Goal: Task Accomplishment & Management: Use online tool/utility

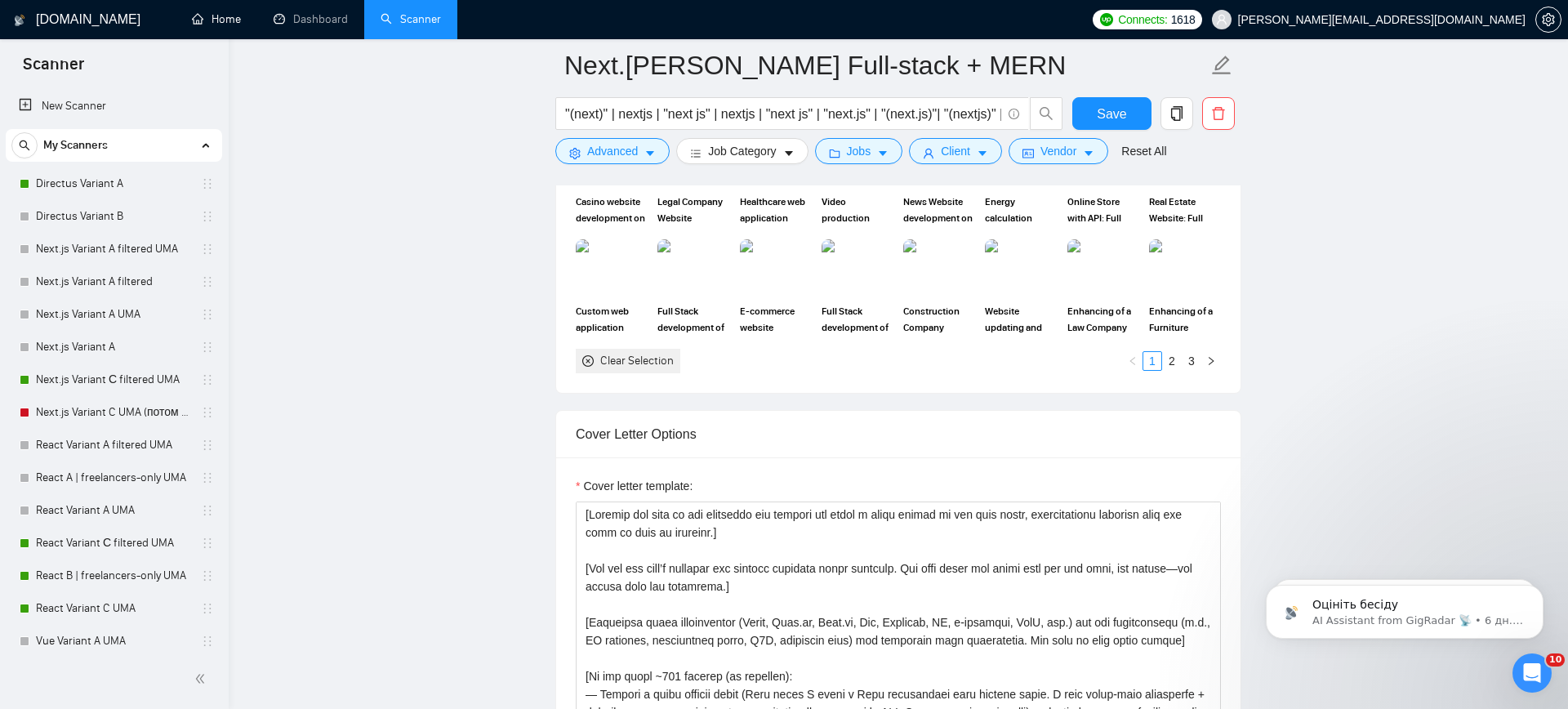
scroll to position [1759, 0]
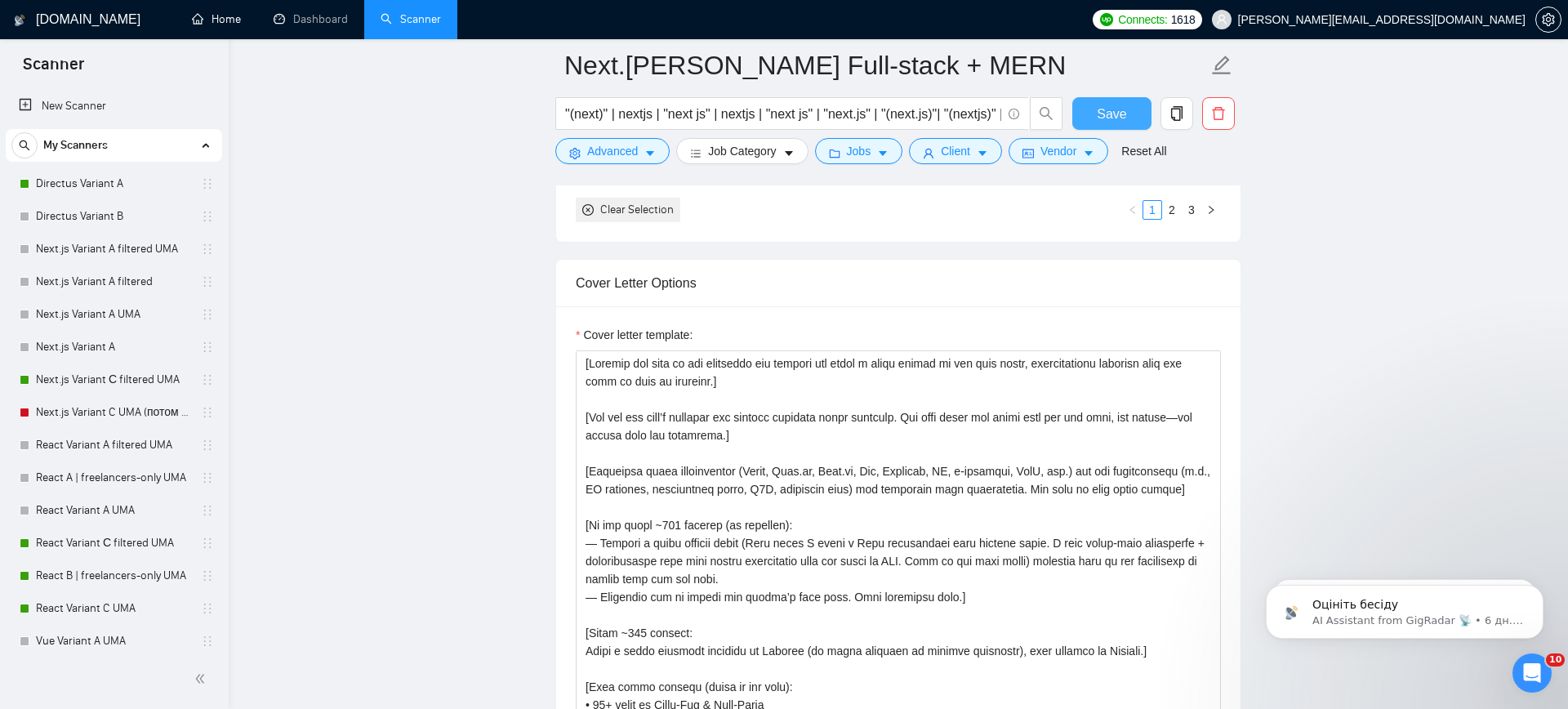
click at [1113, 118] on span "Save" at bounding box center [1111, 113] width 29 height 20
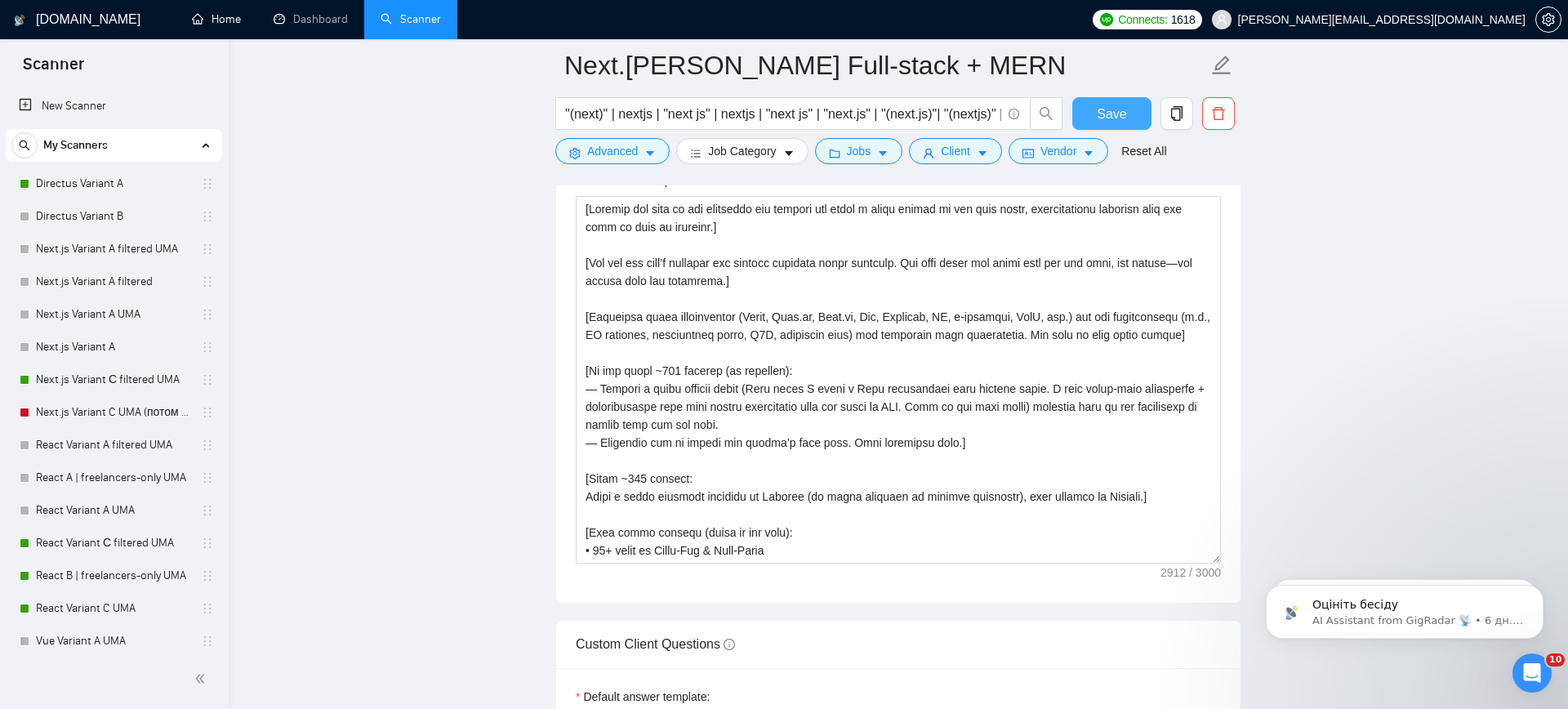
click at [1114, 107] on span "Save" at bounding box center [1111, 113] width 29 height 20
click at [1113, 112] on span "Save" at bounding box center [1111, 113] width 29 height 20
click at [1108, 112] on span "Save" at bounding box center [1111, 113] width 29 height 20
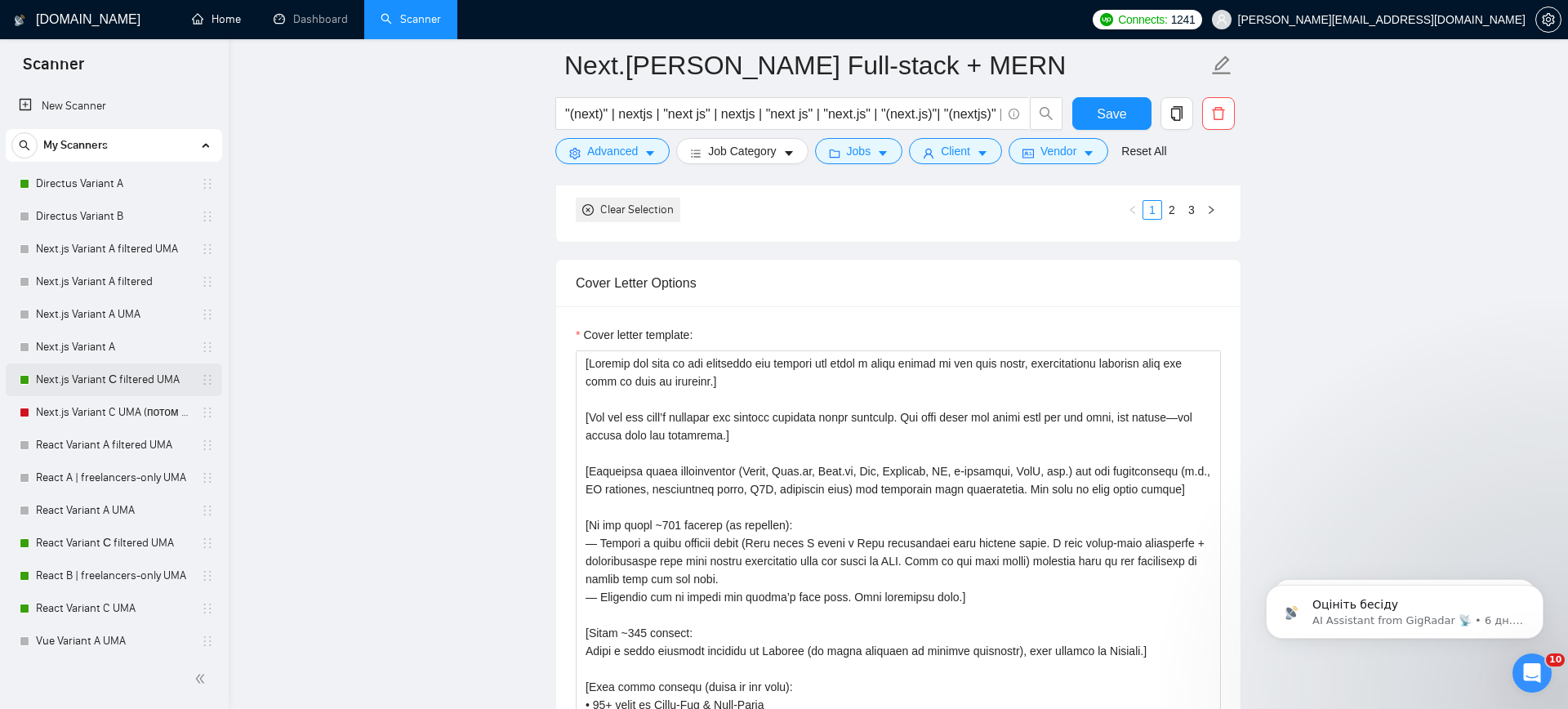
click at [108, 386] on link "Next.js Variant С filtered UMA" at bounding box center [113, 380] width 155 height 33
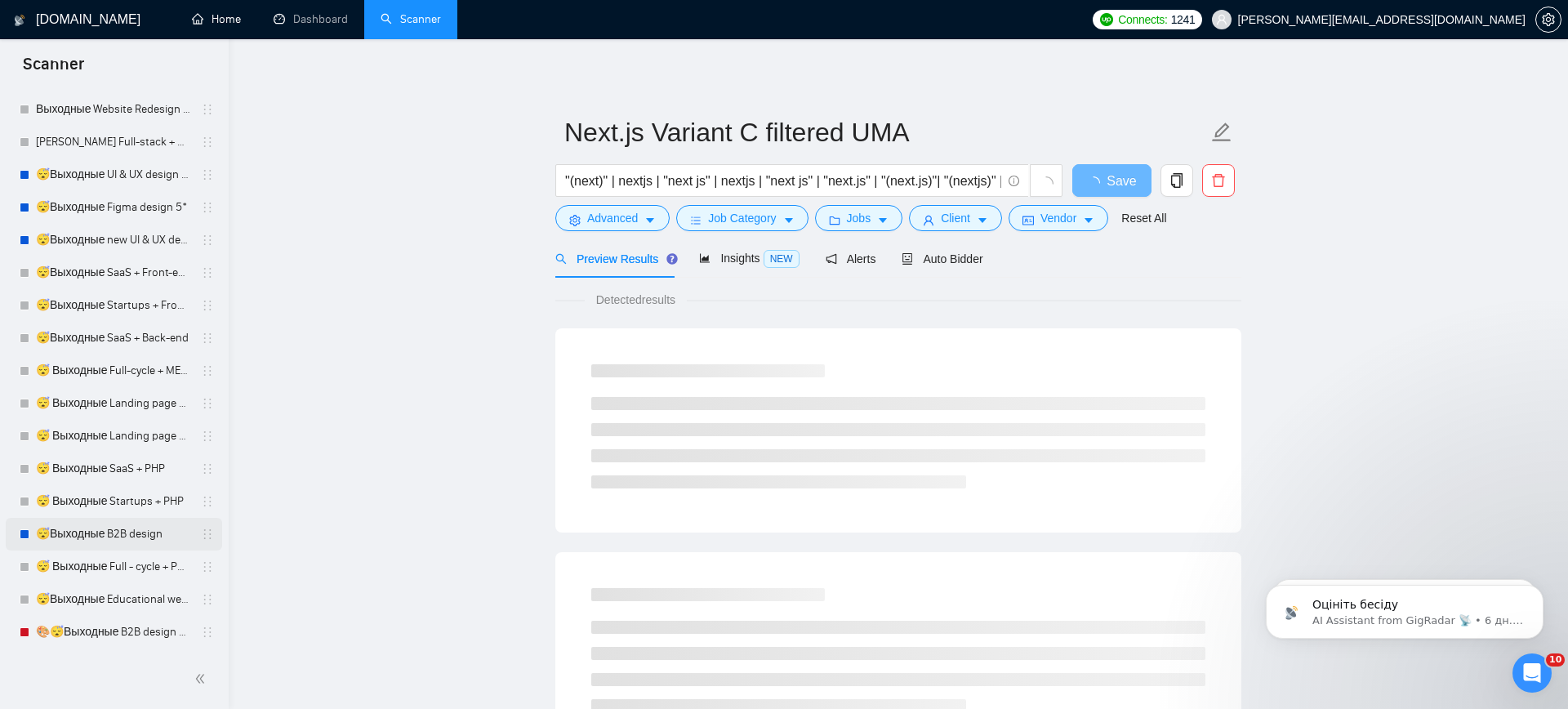
scroll to position [3901, 0]
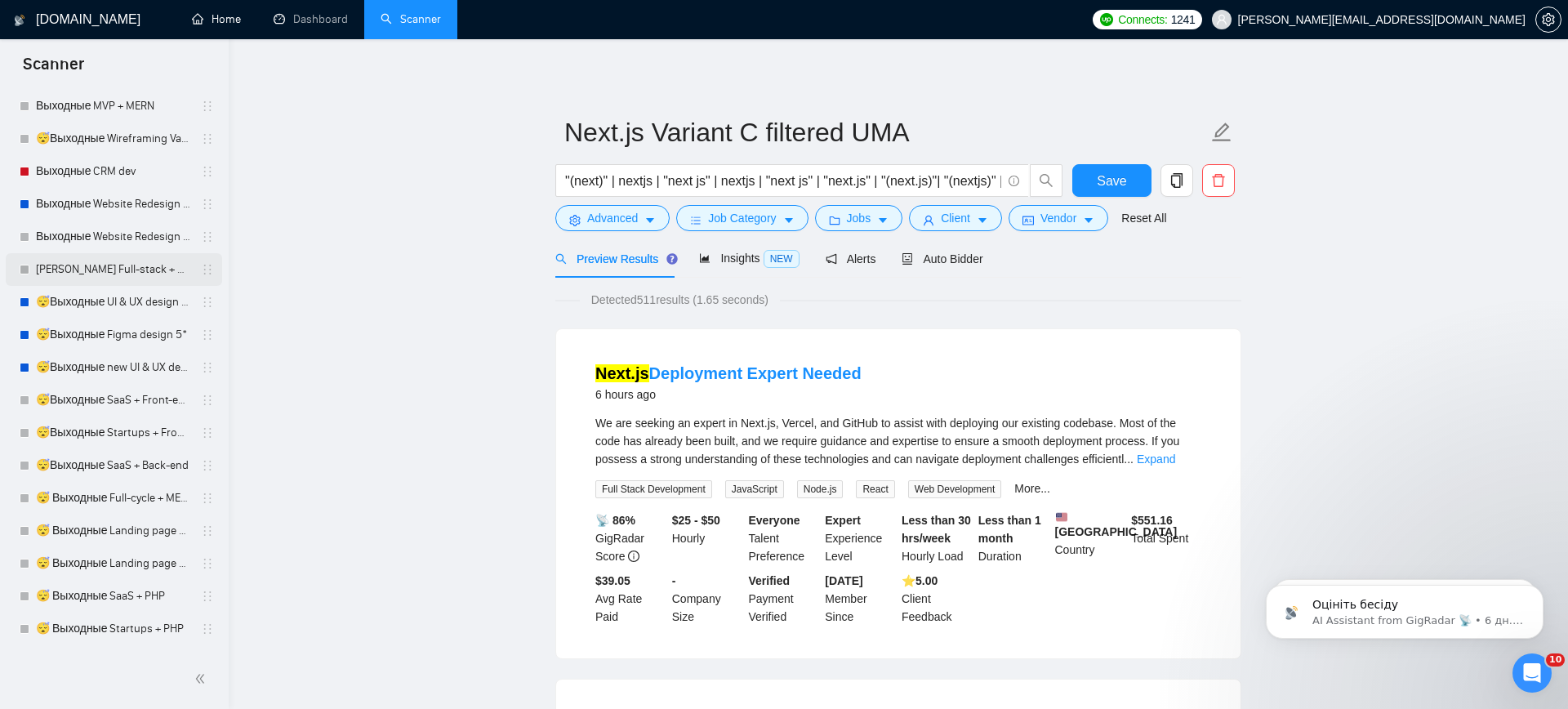
click at [90, 268] on link "[PERSON_NAME] Full-stack + MERN" at bounding box center [113, 270] width 155 height 33
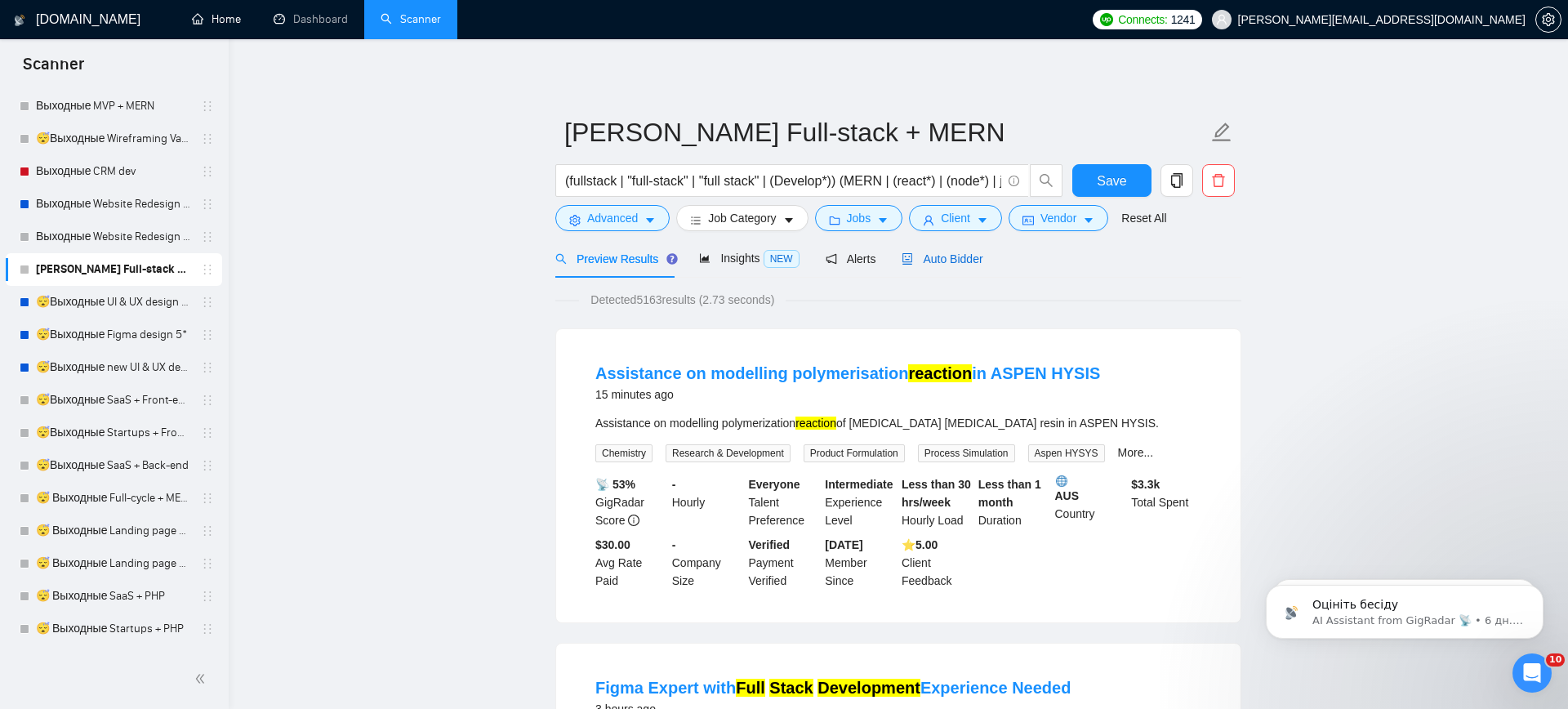
click at [961, 263] on span "Auto Bidder" at bounding box center [942, 259] width 81 height 14
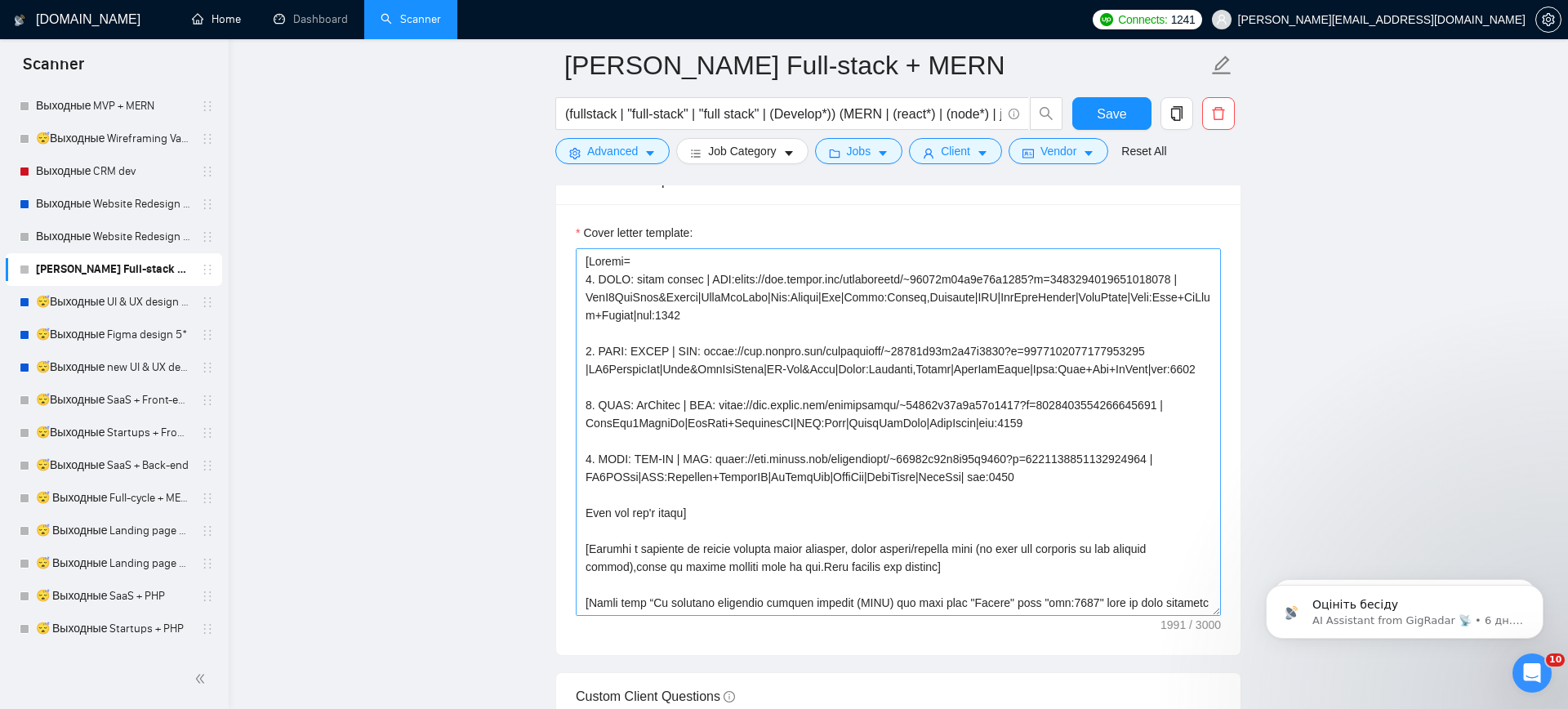
scroll to position [1810, 0]
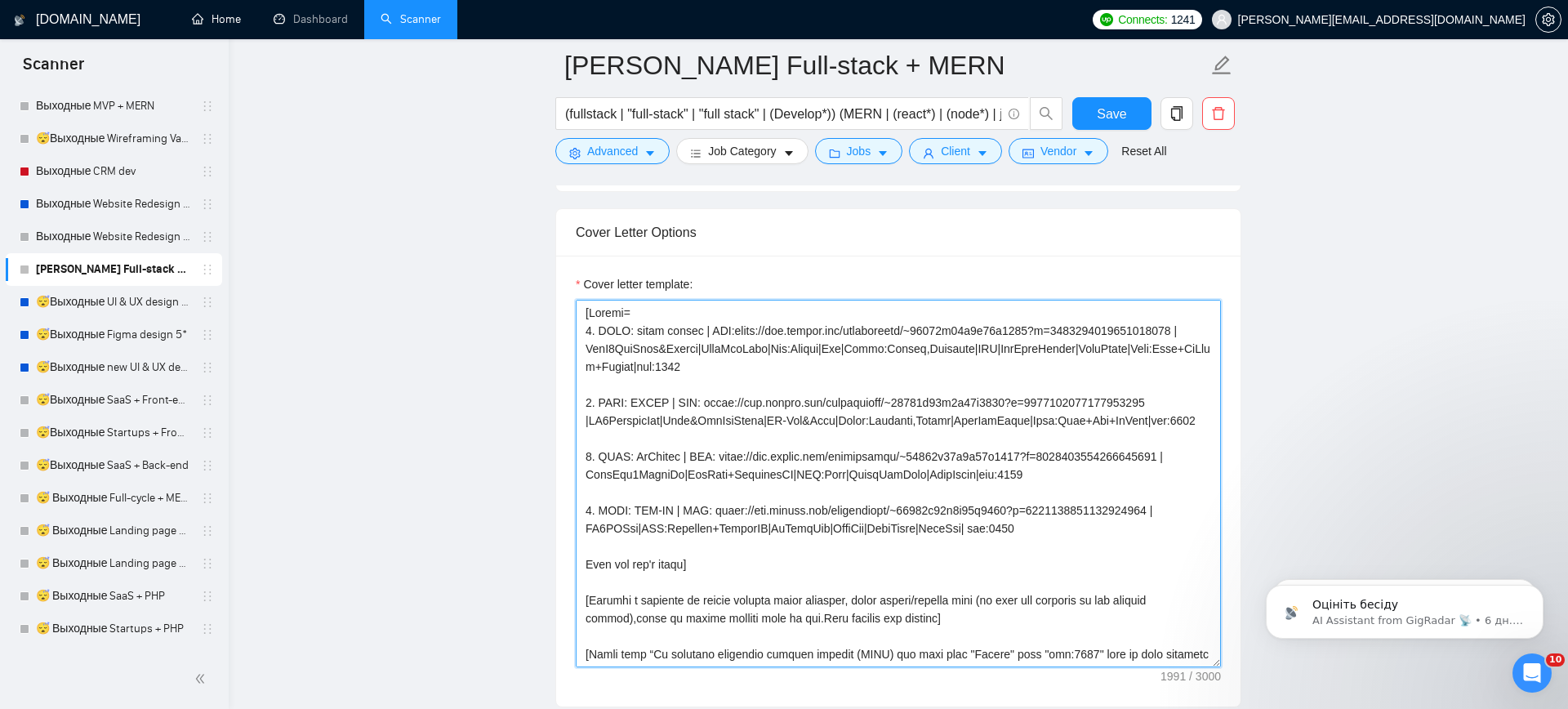
click at [749, 415] on textarea "Cover letter template:" at bounding box center [898, 484] width 645 height 368
drag, startPoint x: 761, startPoint y: 448, endPoint x: 745, endPoint y: 440, distance: 17.9
click at [745, 440] on textarea "Cover letter template:" at bounding box center [898, 484] width 645 height 368
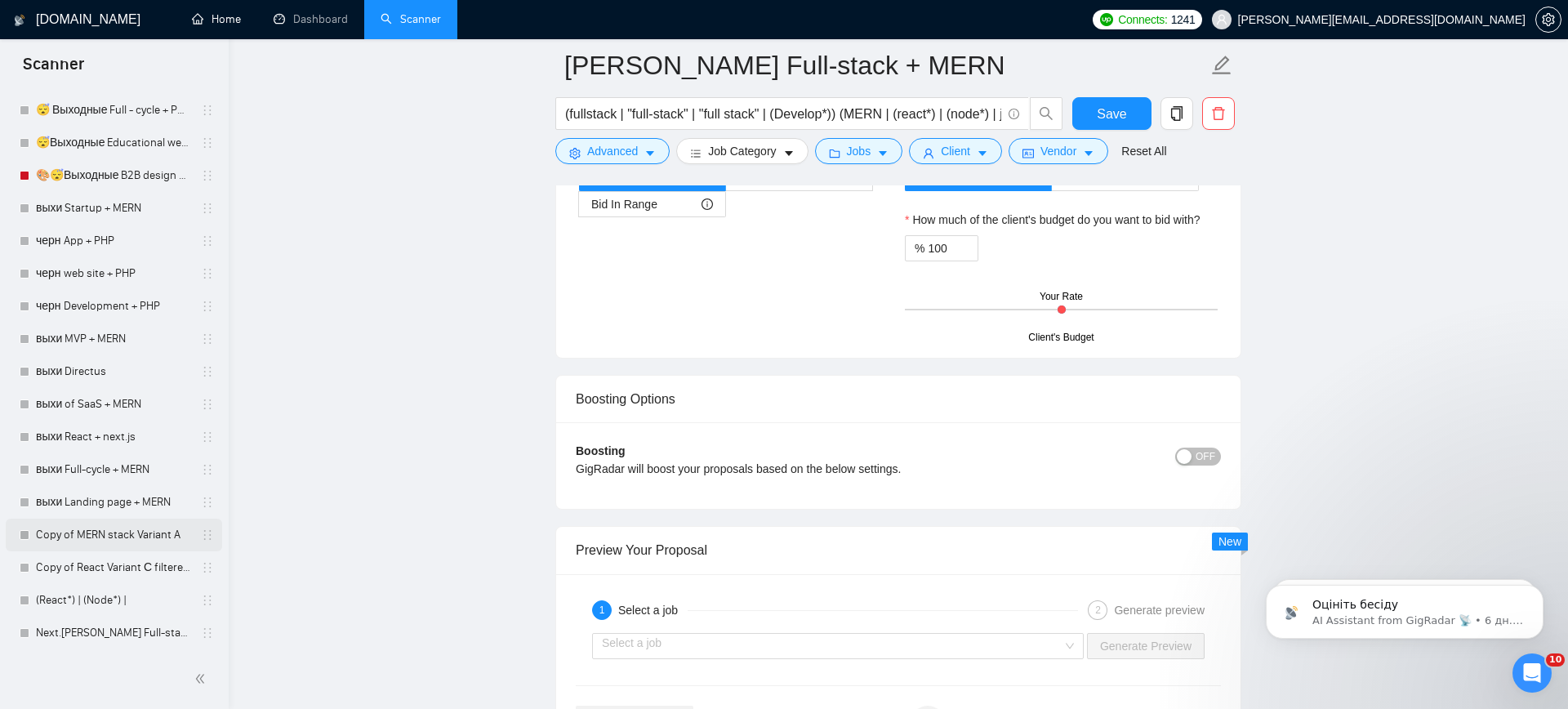
scroll to position [3181, 0]
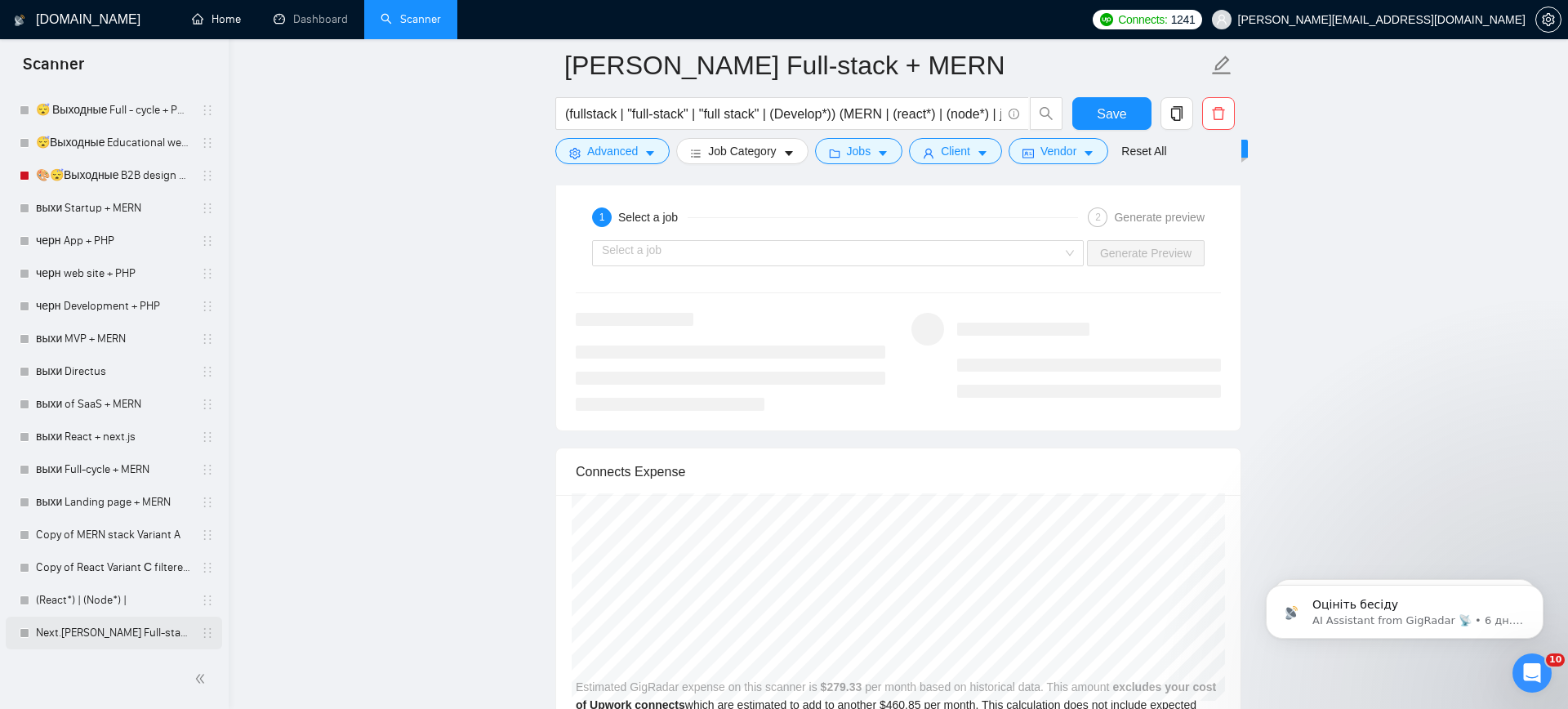
click at [89, 635] on link "Next.[PERSON_NAME] Full-stack + MERN" at bounding box center [113, 634] width 155 height 33
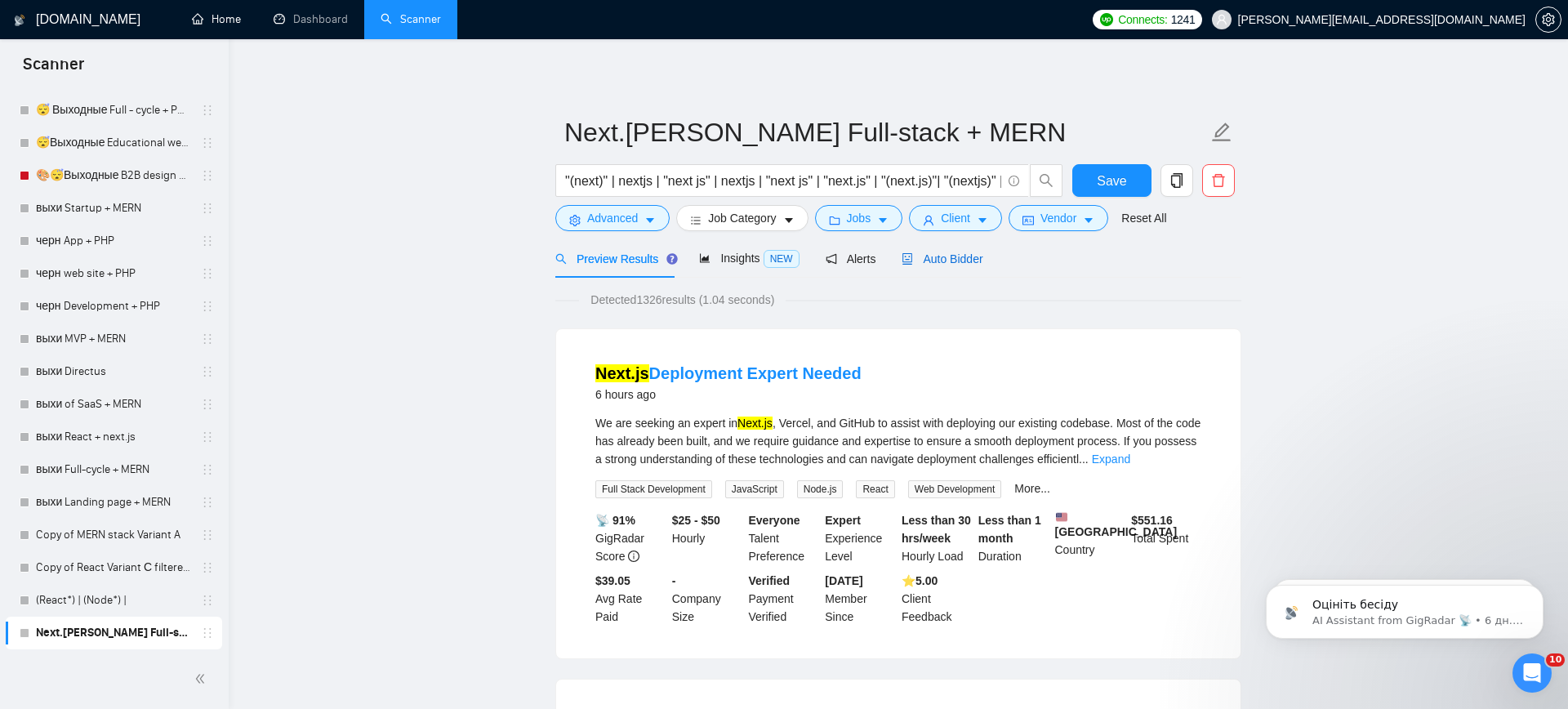
click at [954, 255] on span "Auto Bidder" at bounding box center [942, 259] width 81 height 14
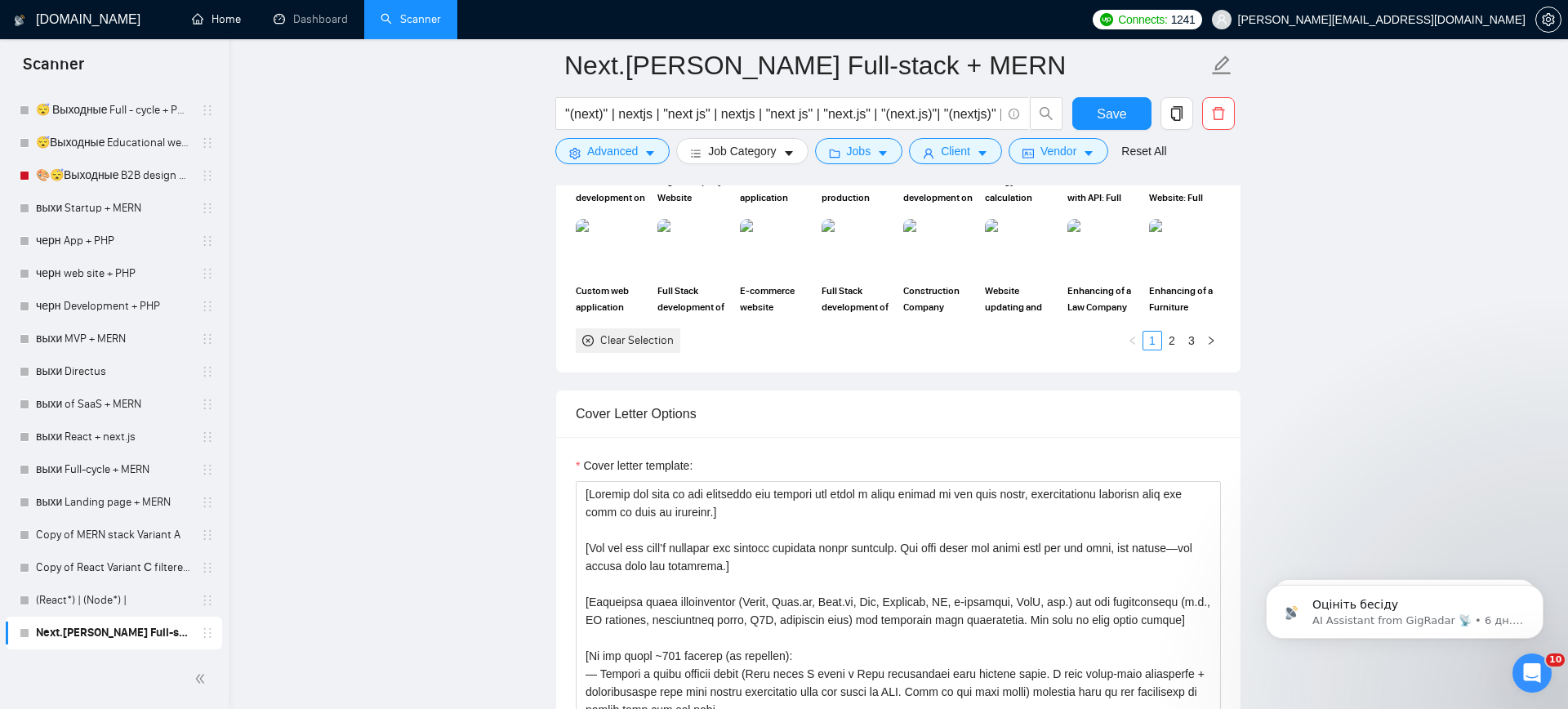
scroll to position [1732, 0]
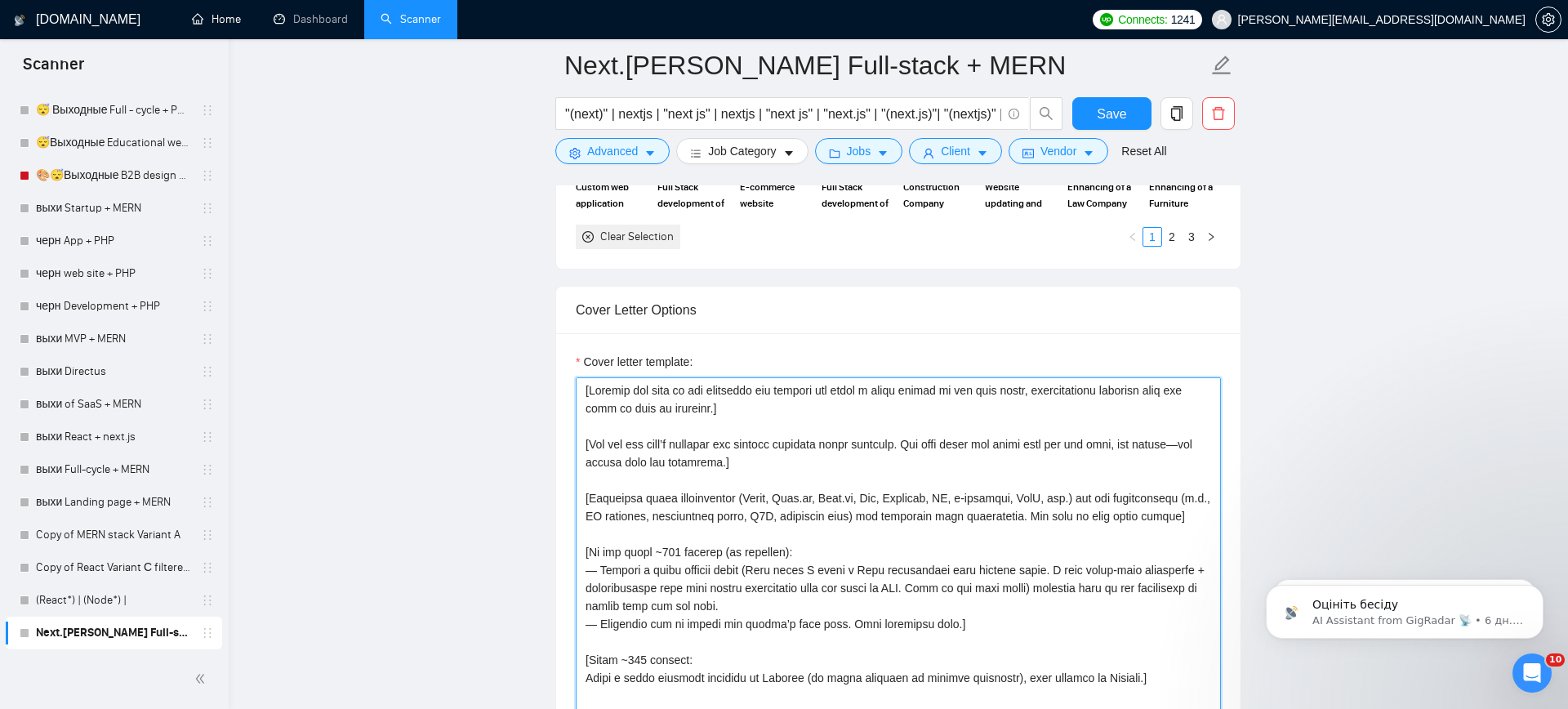
click at [706, 442] on textarea "Cover letter template:" at bounding box center [898, 561] width 645 height 368
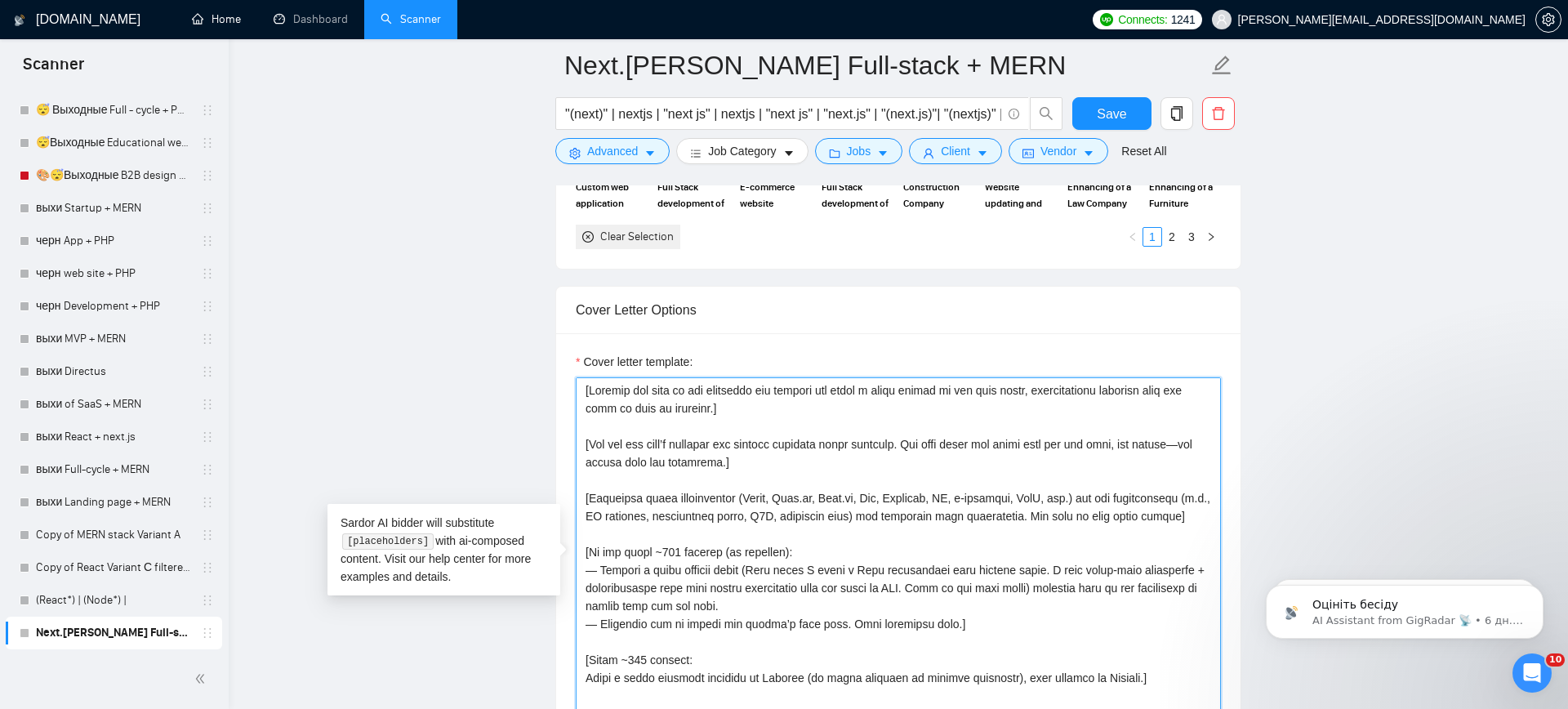
paste textarea "Folder= 1. CLNT: solar energy | URL:[URL][DOMAIN_NAME] | SaaS4PetOwnr&Sitter|Du…"
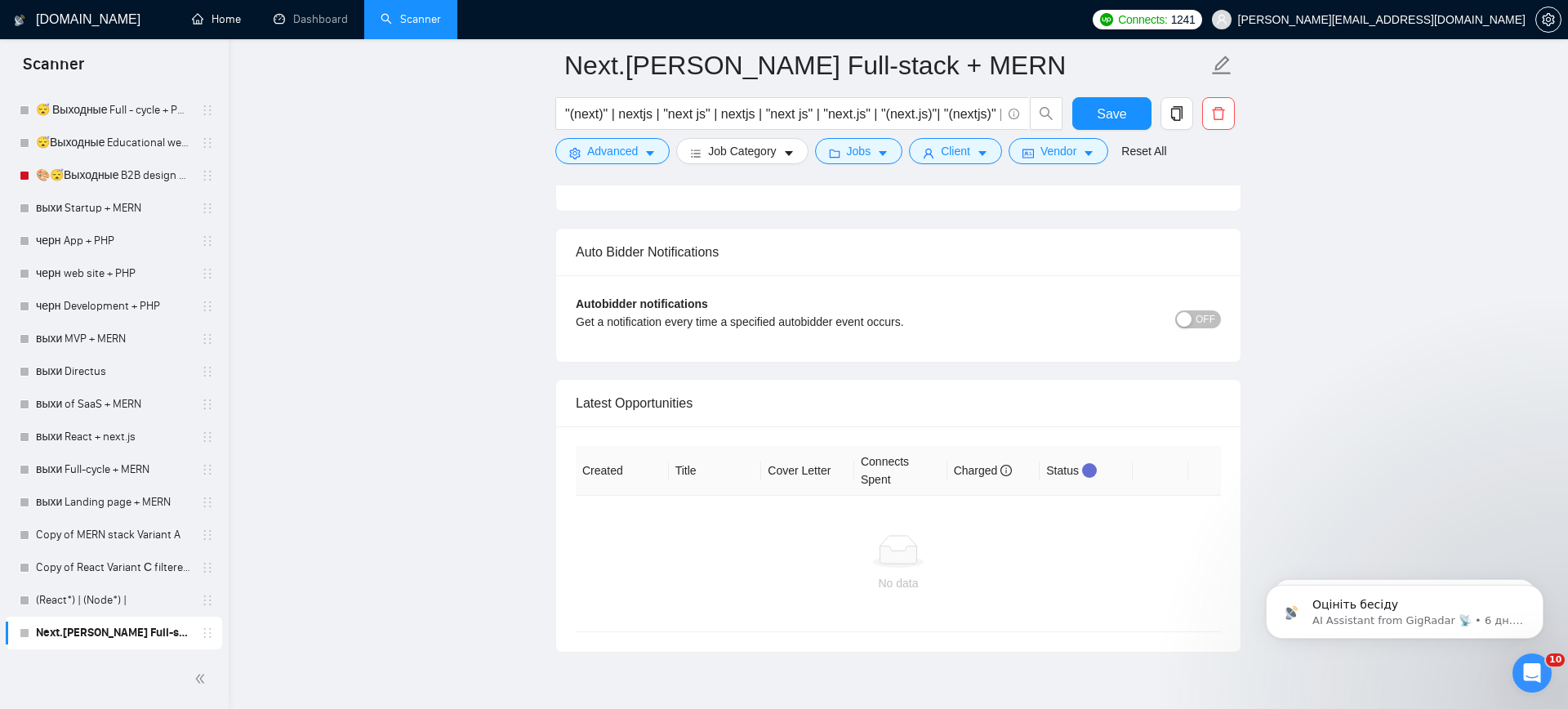
scroll to position [3940, 0]
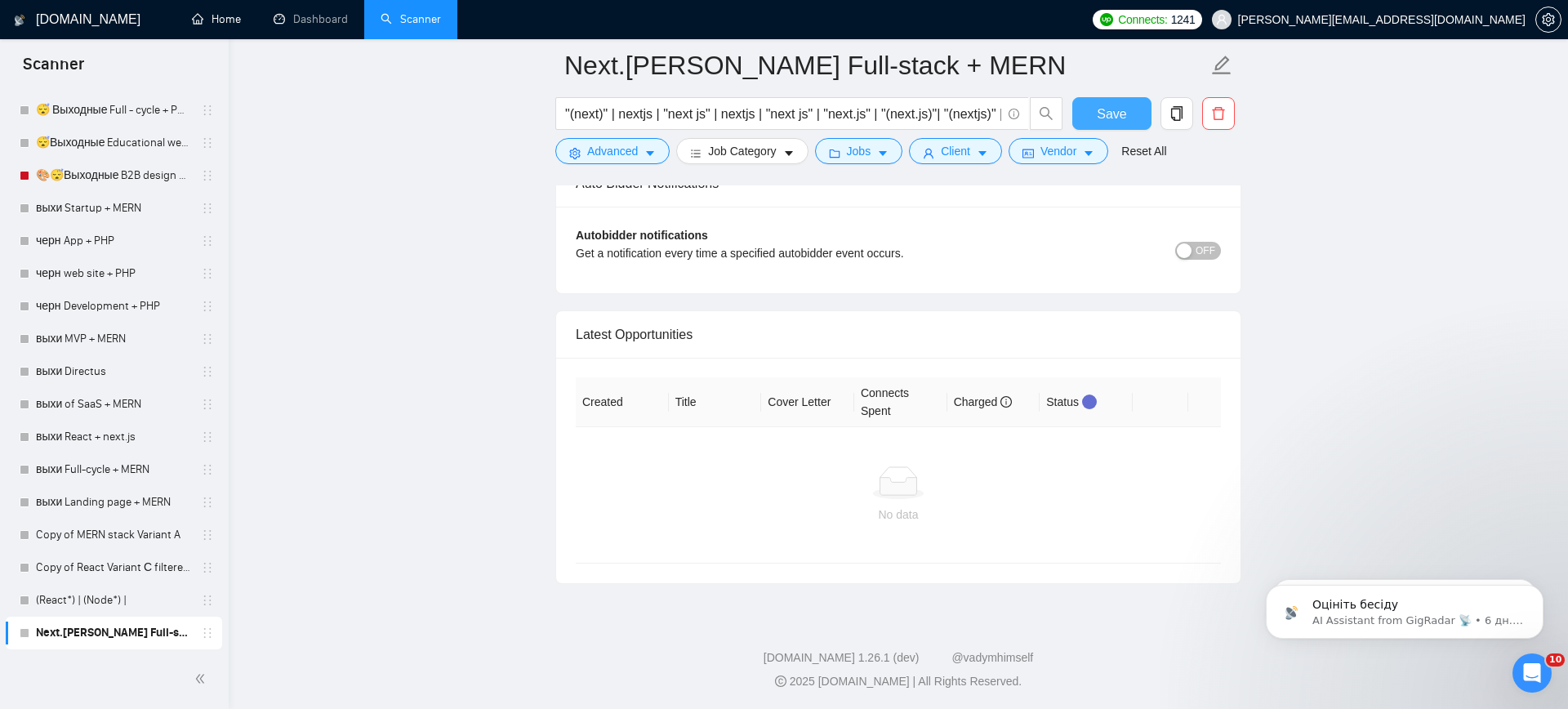
type textarea "[Folder= 1. CLNT: solar energy | URL:[URL][DOMAIN_NAME] | SaaS4PetOwnr&Sitter|D…"
click at [1109, 118] on span "Save" at bounding box center [1111, 113] width 29 height 20
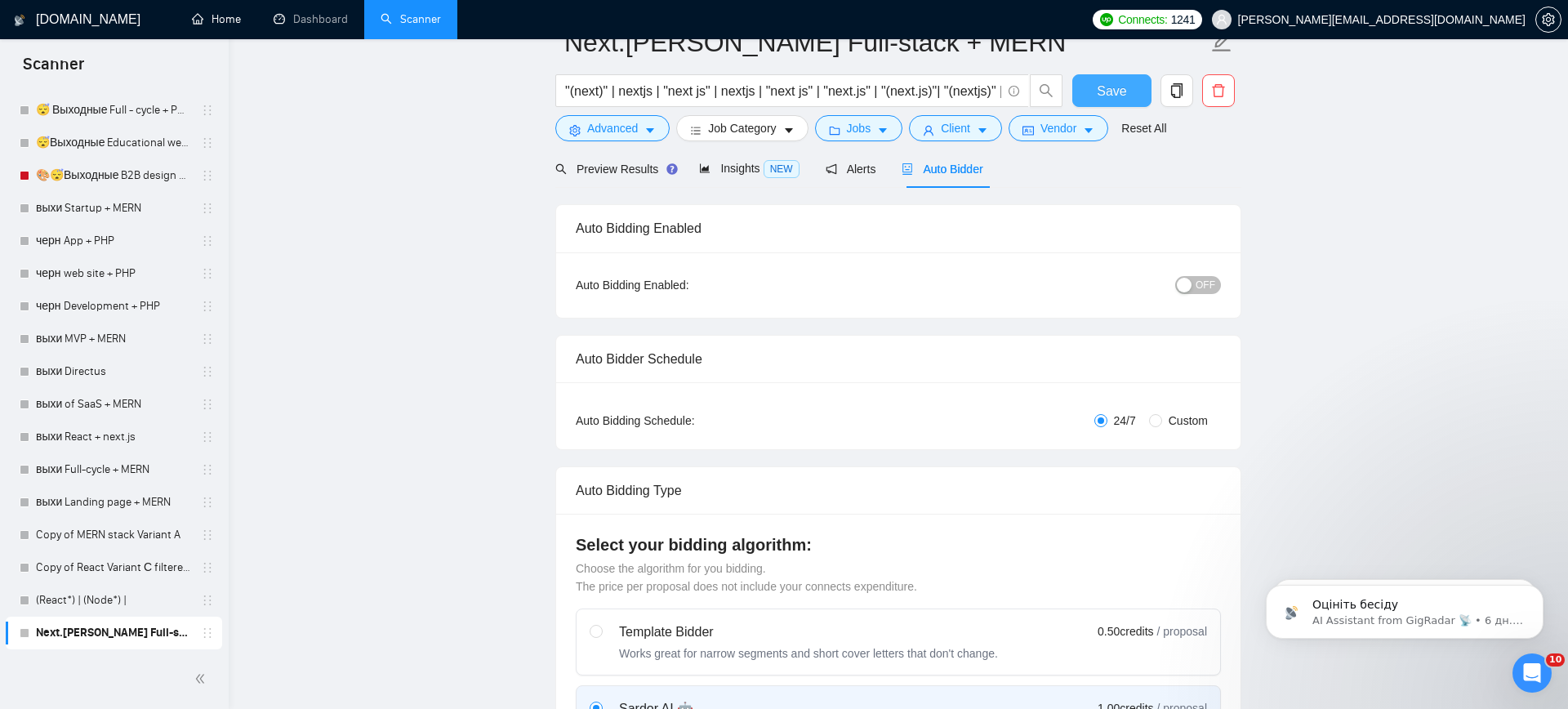
scroll to position [0, 0]
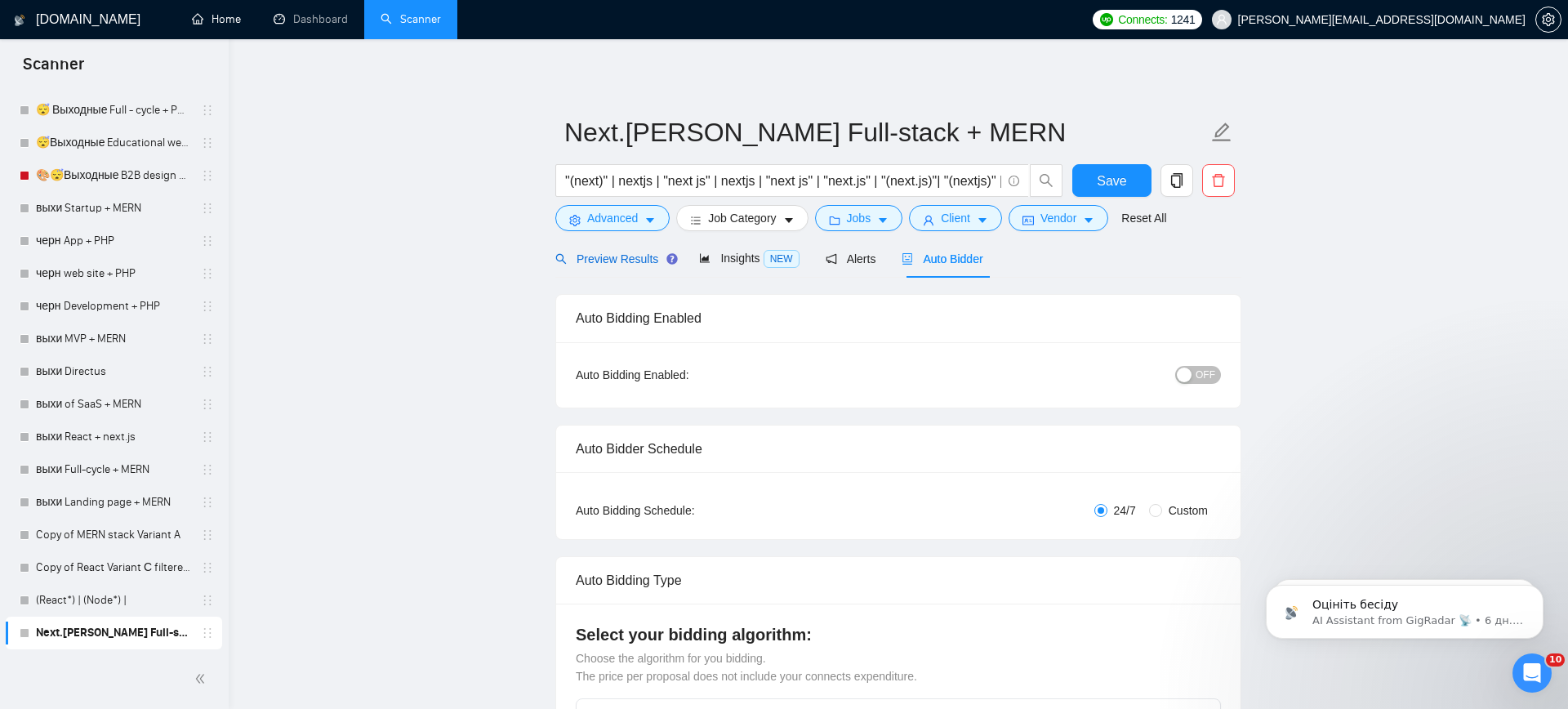
click at [610, 260] on span "Preview Results" at bounding box center [614, 259] width 118 height 14
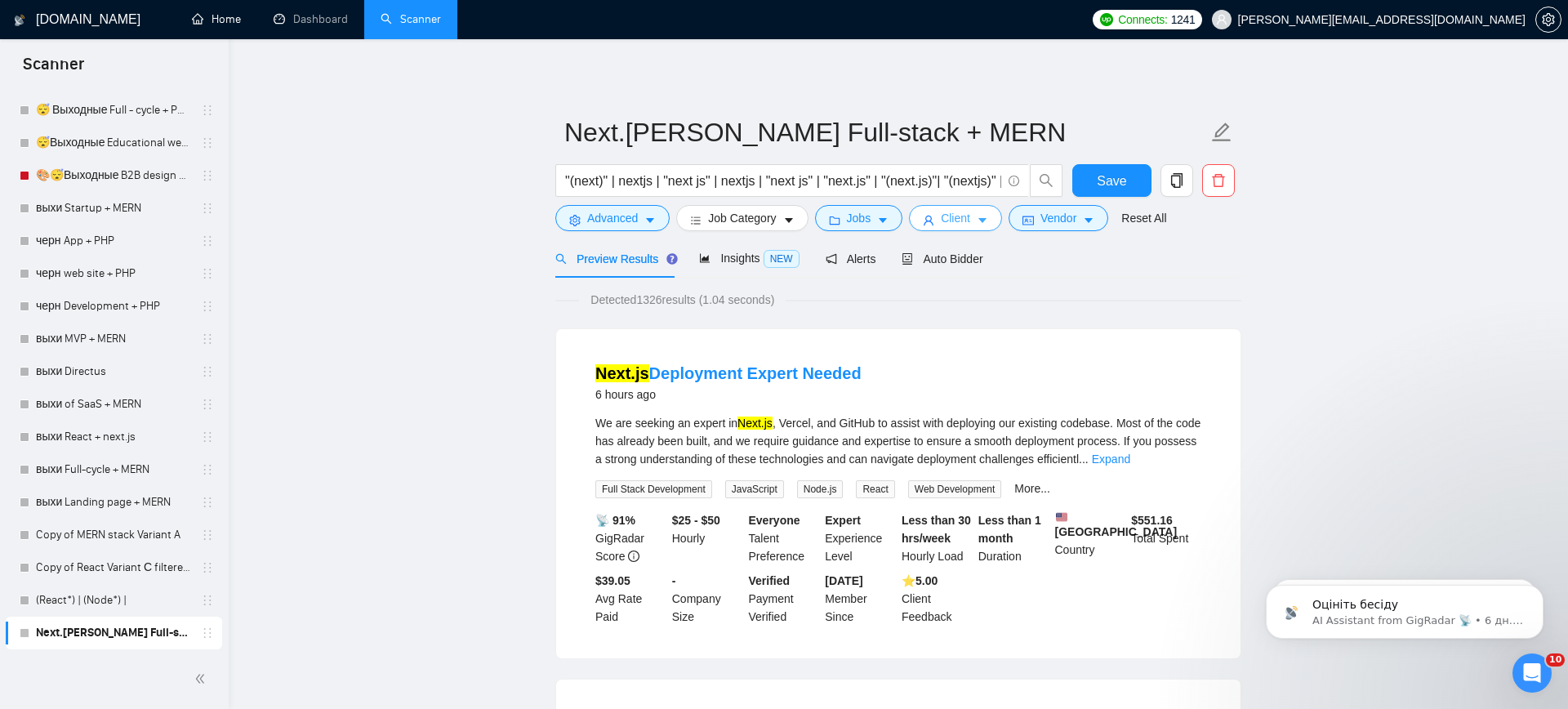
click at [952, 222] on span "Client" at bounding box center [956, 218] width 29 height 18
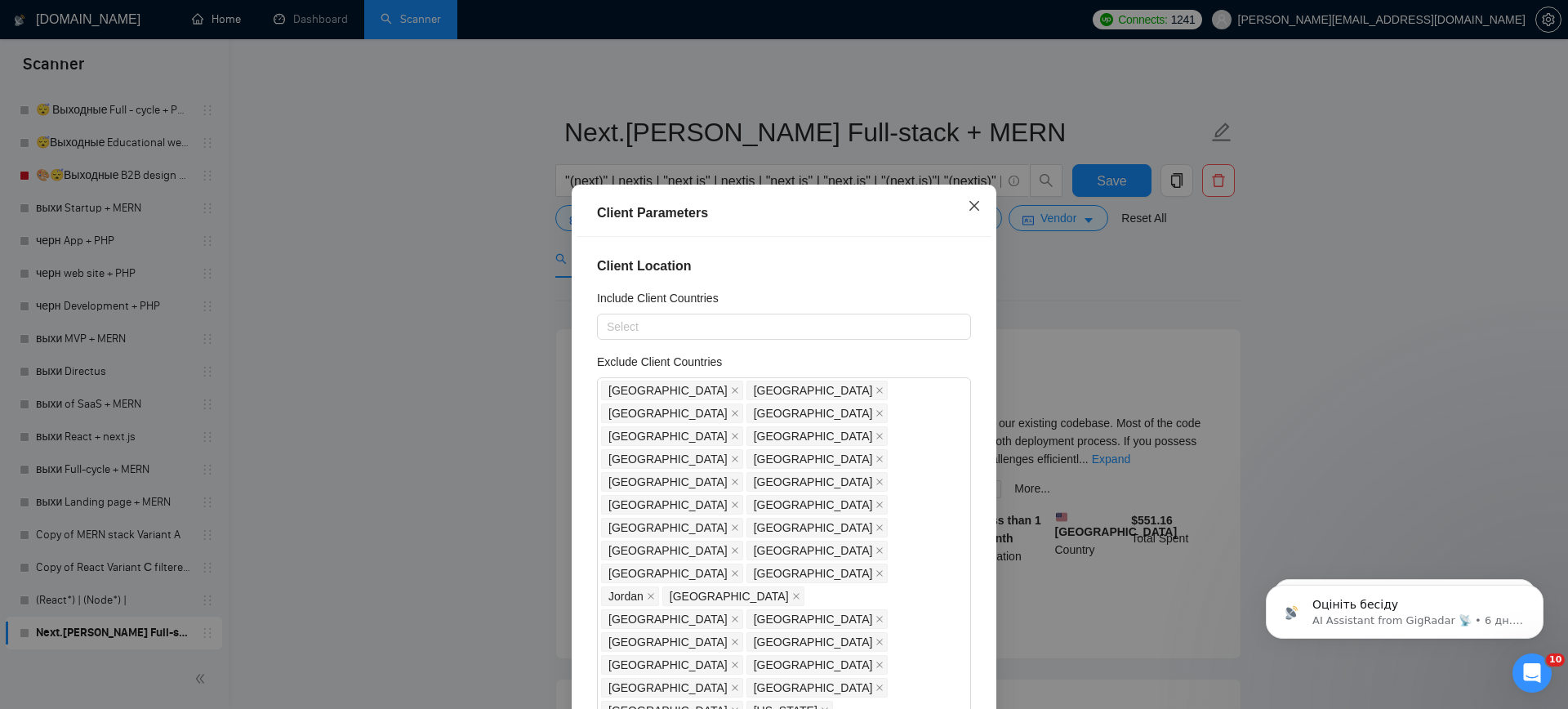
click at [982, 202] on span "Close" at bounding box center [975, 207] width 44 height 44
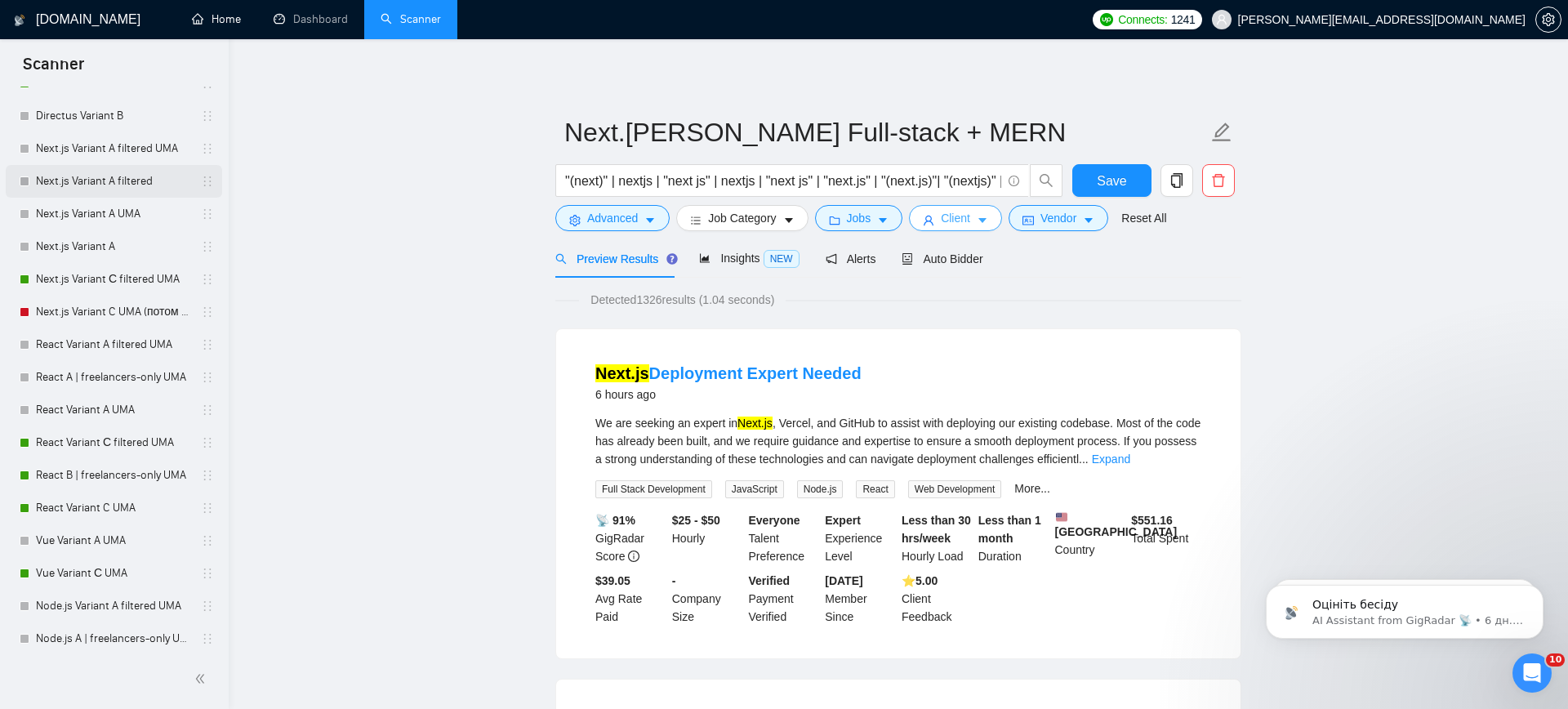
scroll to position [103, 0]
click at [91, 285] on link "Next.js Variant С filtered UMA" at bounding box center [113, 277] width 155 height 33
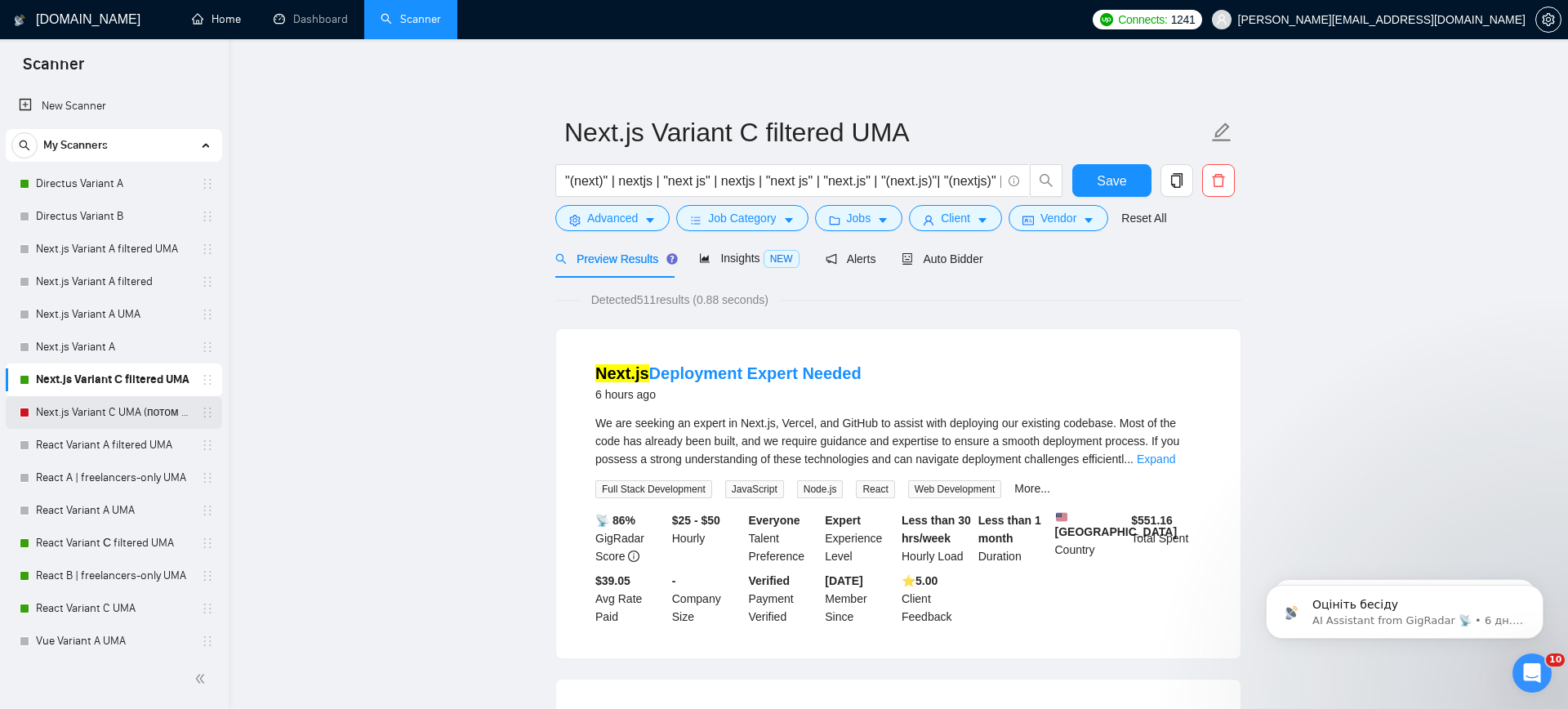
click at [93, 415] on link "Next.js Variant C UMA (потом вернуть на В)" at bounding box center [113, 413] width 155 height 33
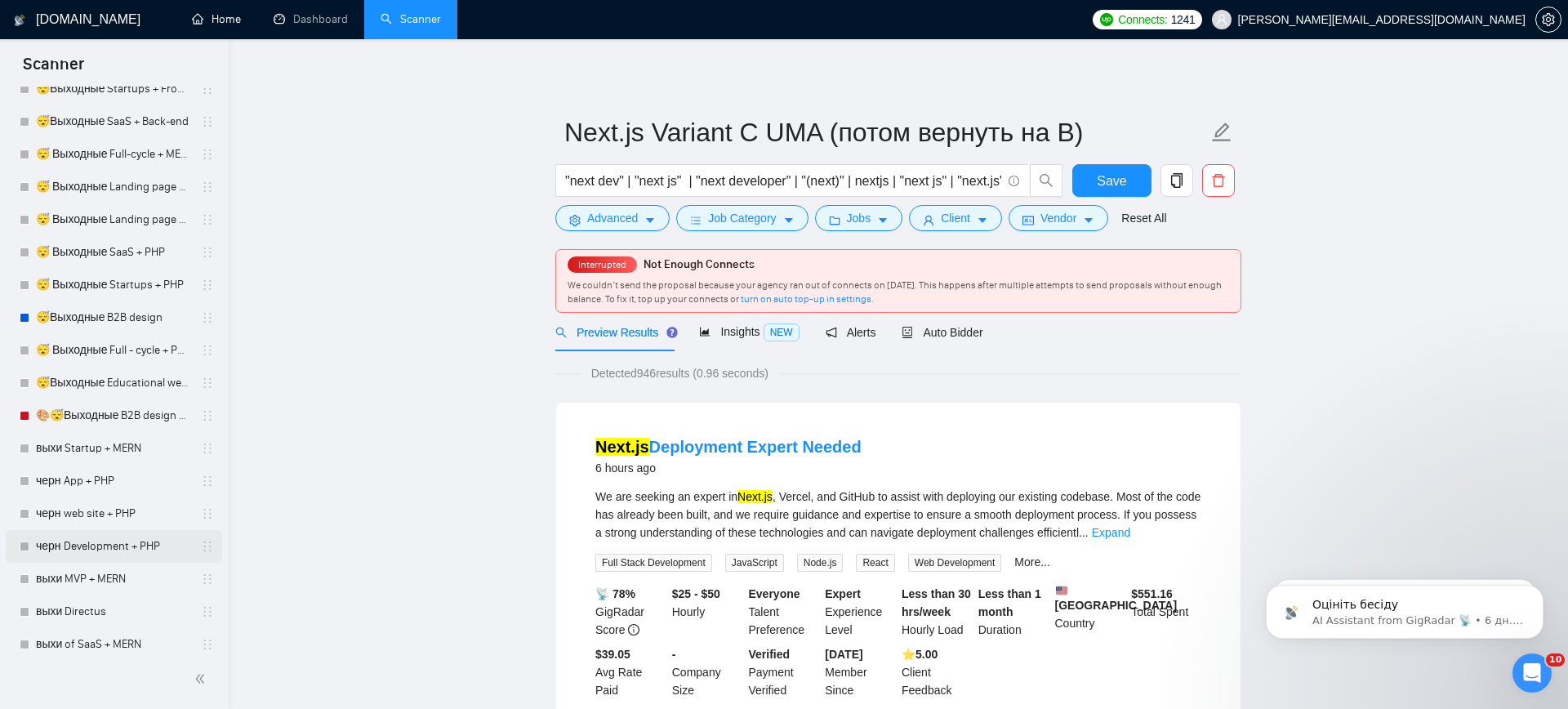
scroll to position [4484, 0]
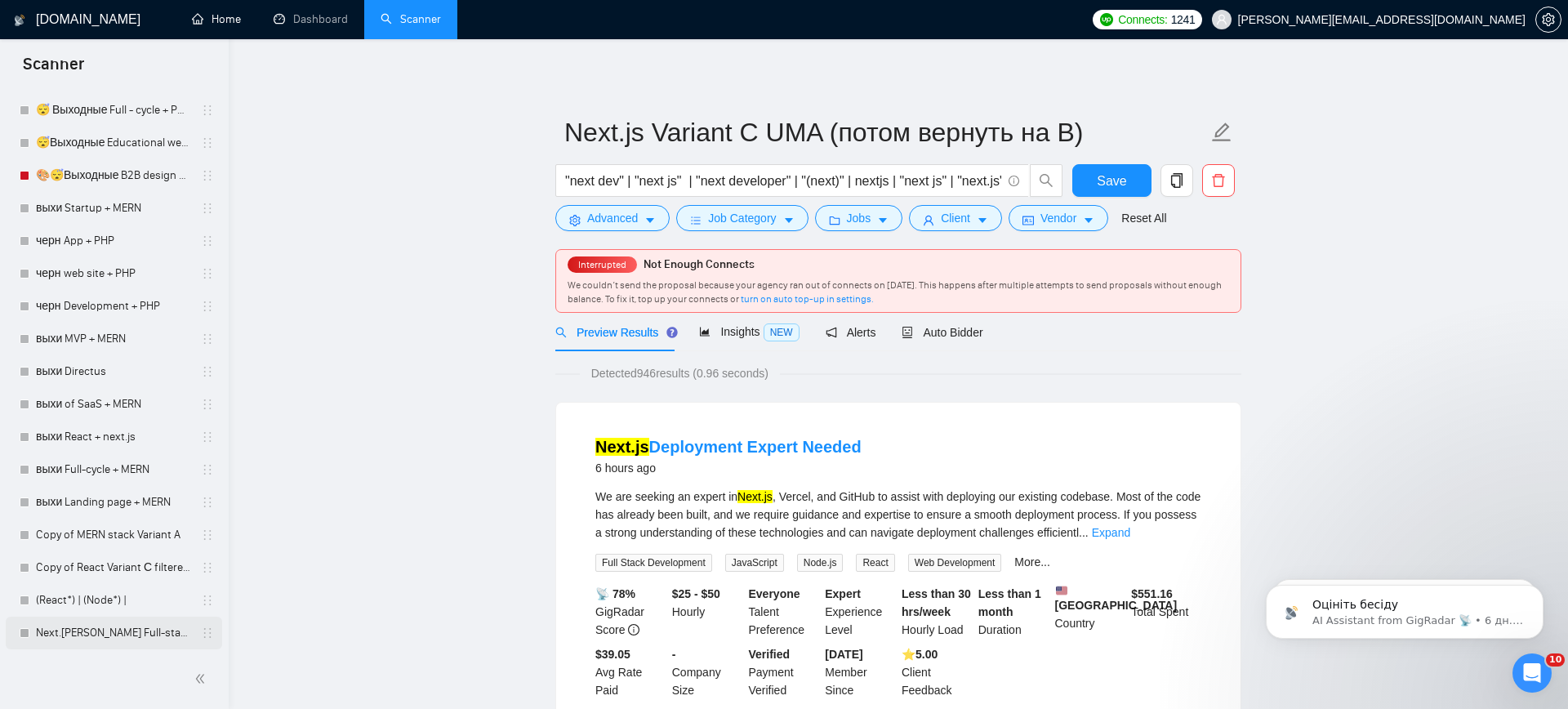
click at [103, 626] on link "Next.[PERSON_NAME] Full-stack + MERN" at bounding box center [113, 634] width 155 height 33
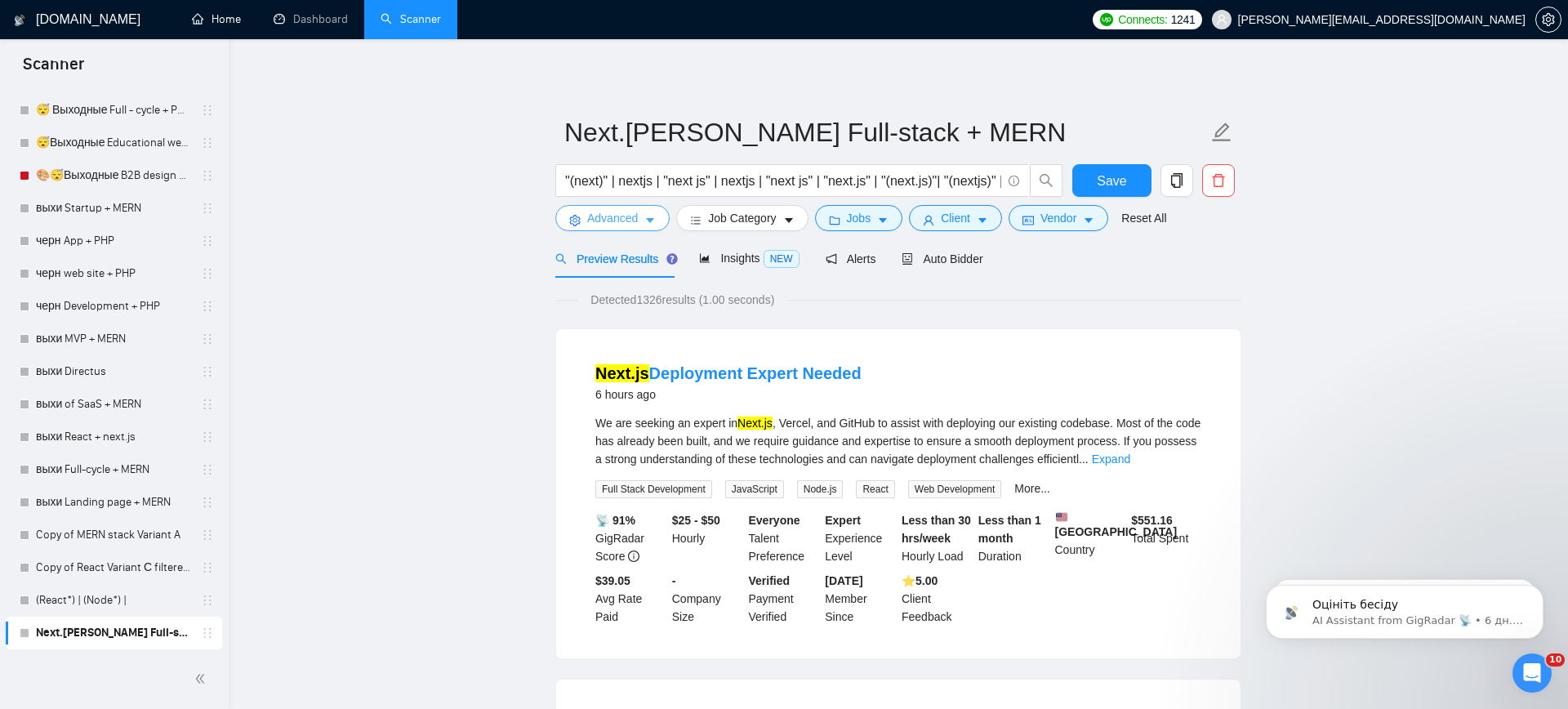
click at [650, 220] on icon "caret-down" at bounding box center [650, 221] width 8 height 5
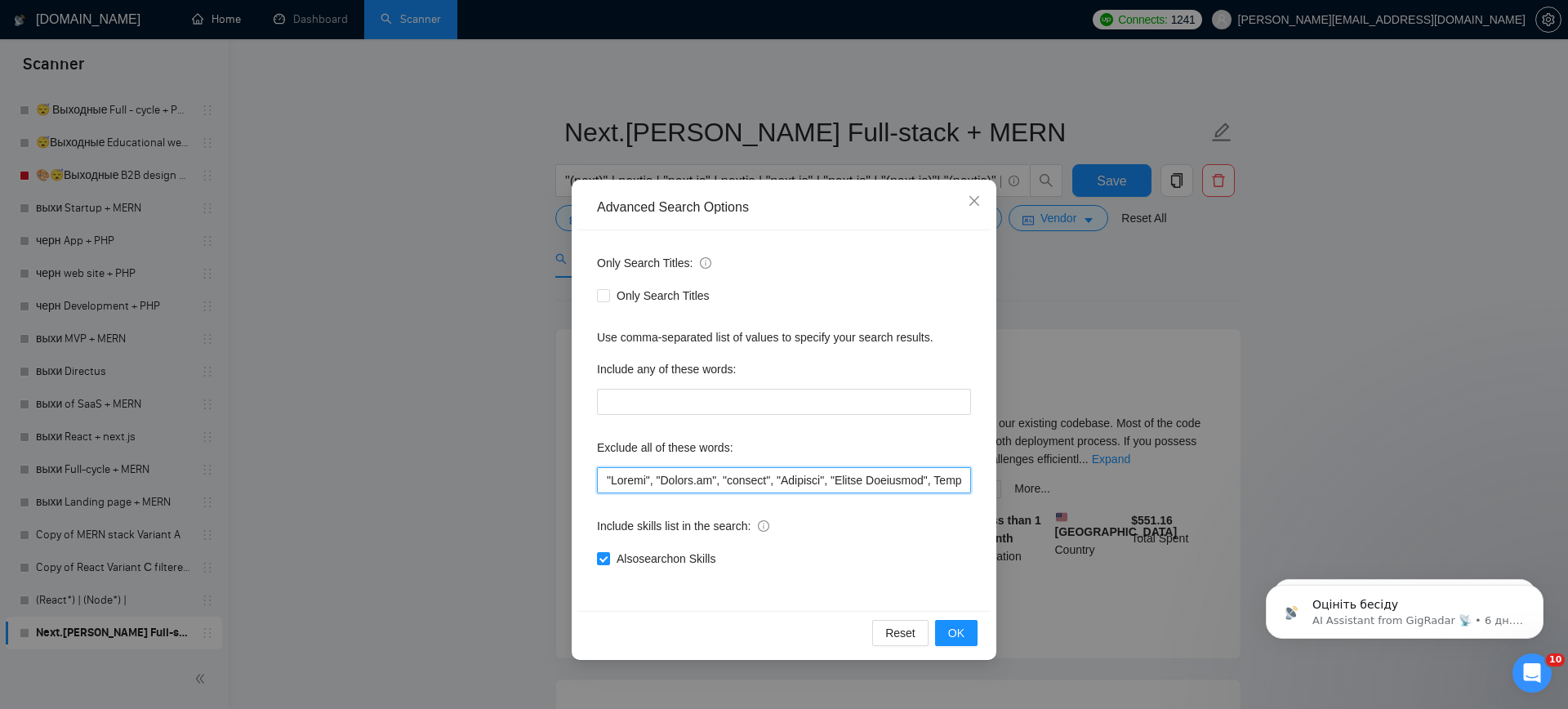
click at [709, 476] on input "text" at bounding box center [784, 480] width 374 height 26
drag, startPoint x: 707, startPoint y: 481, endPoint x: 584, endPoint y: 486, distance: 123.1
click at [584, 486] on div "Only Search Titles: Only Search Titles Use comma-separated list of values to sp…" at bounding box center [784, 421] width 413 height 381
click at [954, 631] on span "OK" at bounding box center [956, 633] width 16 height 18
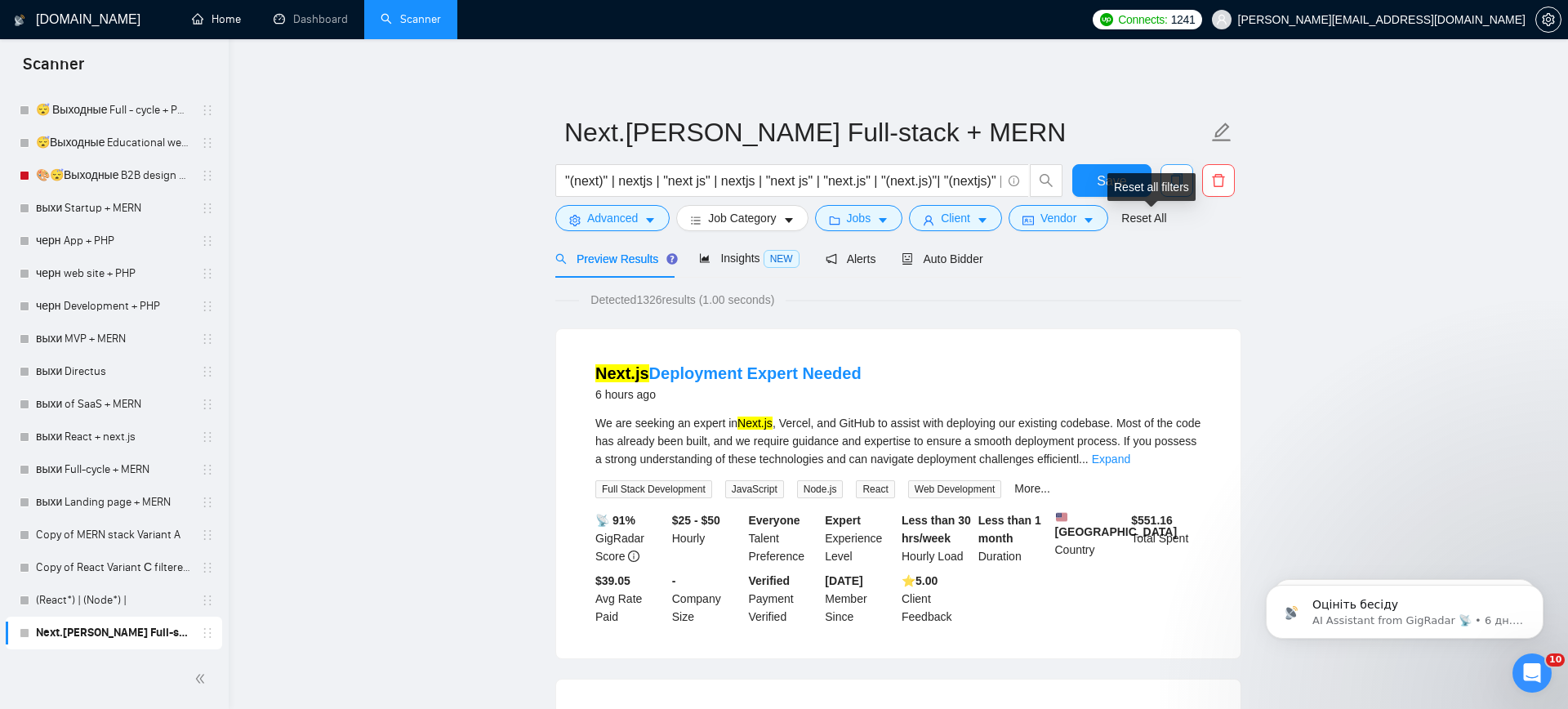
click at [1174, 185] on div "Reset all filters" at bounding box center [1151, 187] width 88 height 28
click at [1179, 173] on div "Reset all filters" at bounding box center [1151, 187] width 88 height 28
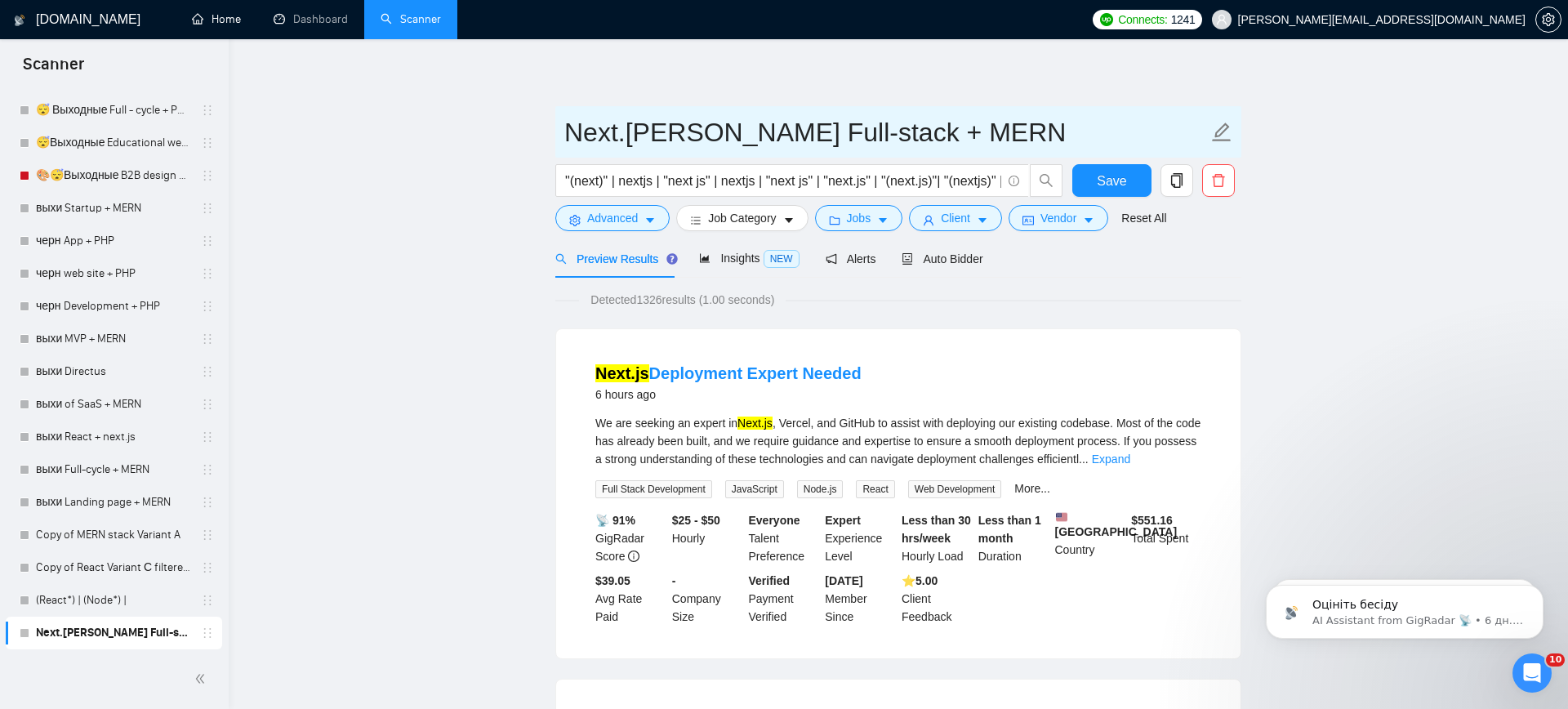
click at [1172, 134] on input "Next.[PERSON_NAME] Full-stack + MERN" at bounding box center [886, 133] width 643 height 41
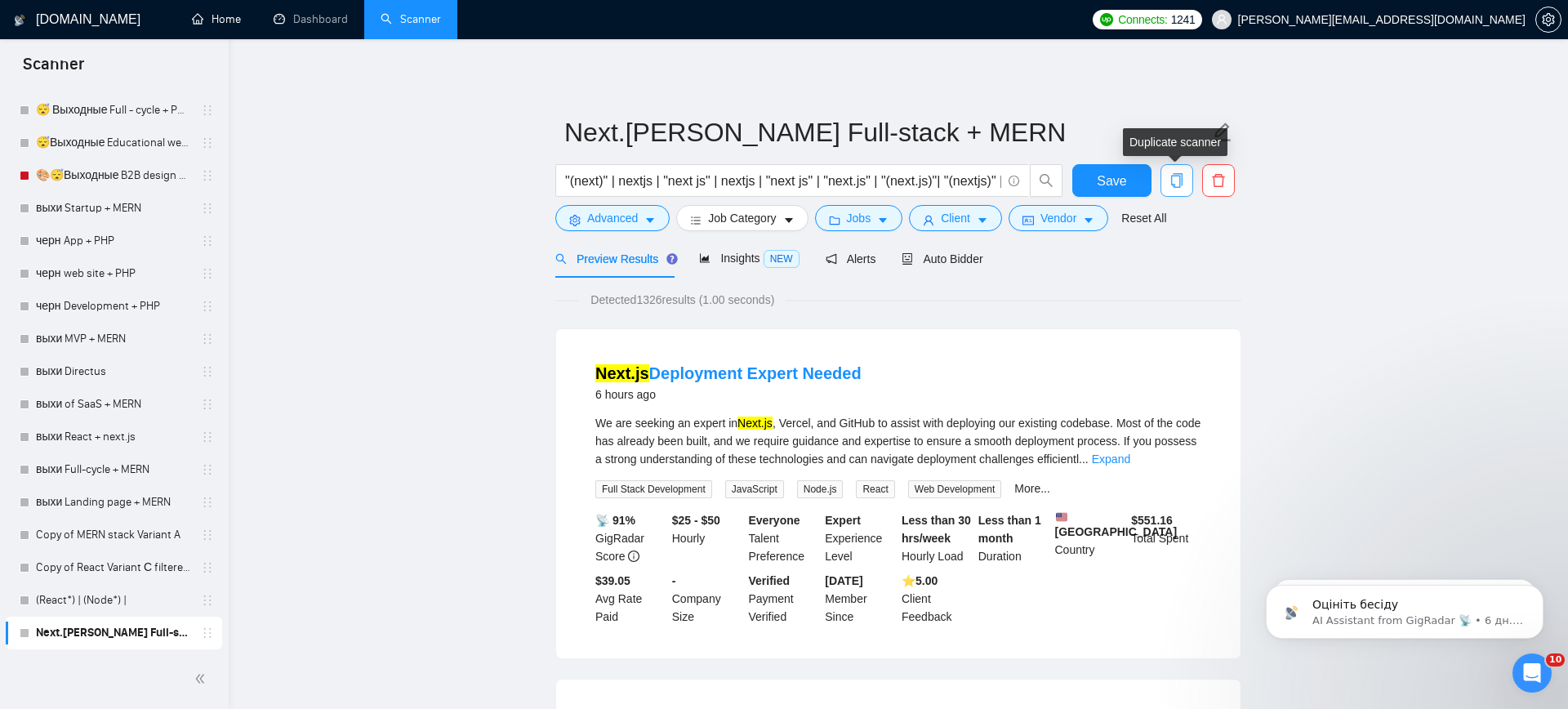
click at [1180, 181] on icon "copy" at bounding box center [1176, 180] width 15 height 15
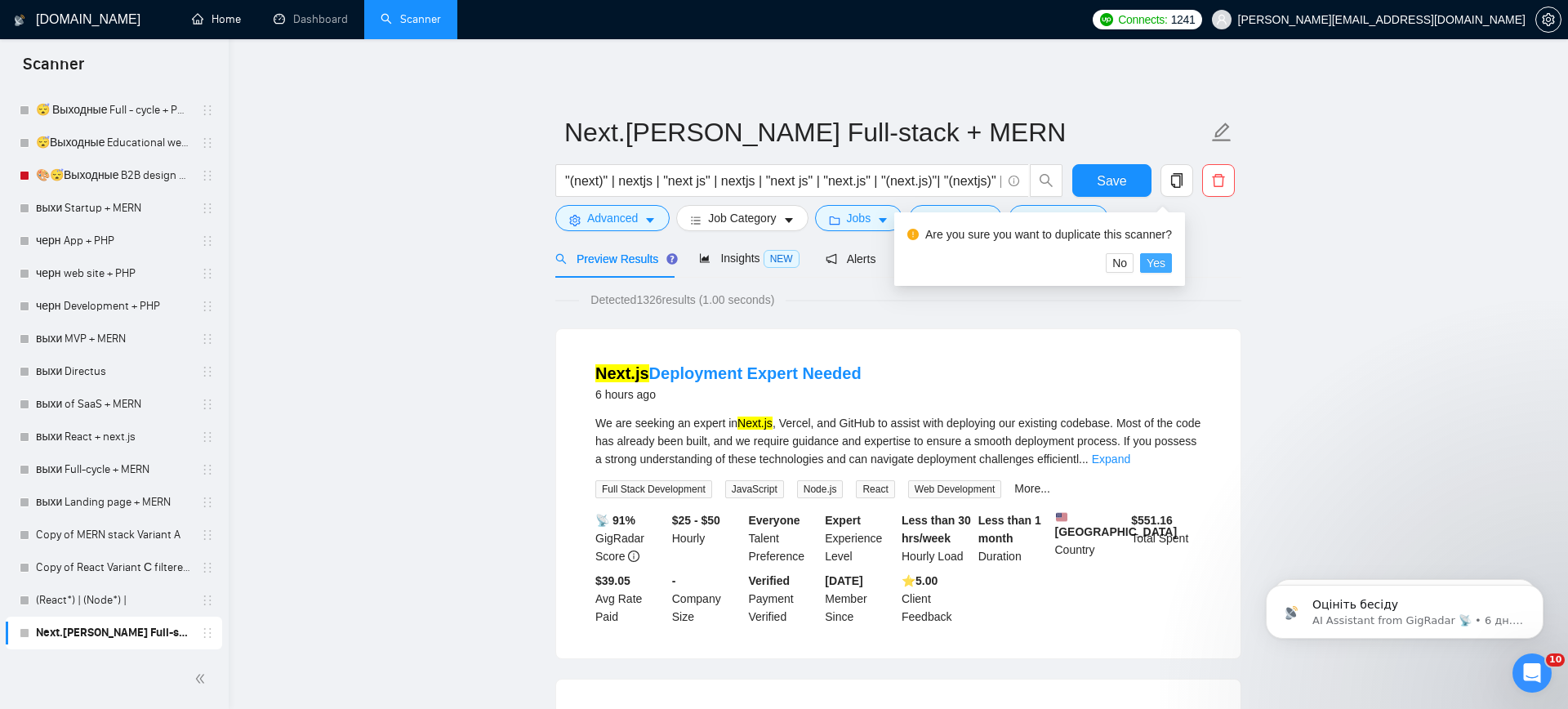
click at [1166, 259] on span "Yes" at bounding box center [1156, 263] width 18 height 18
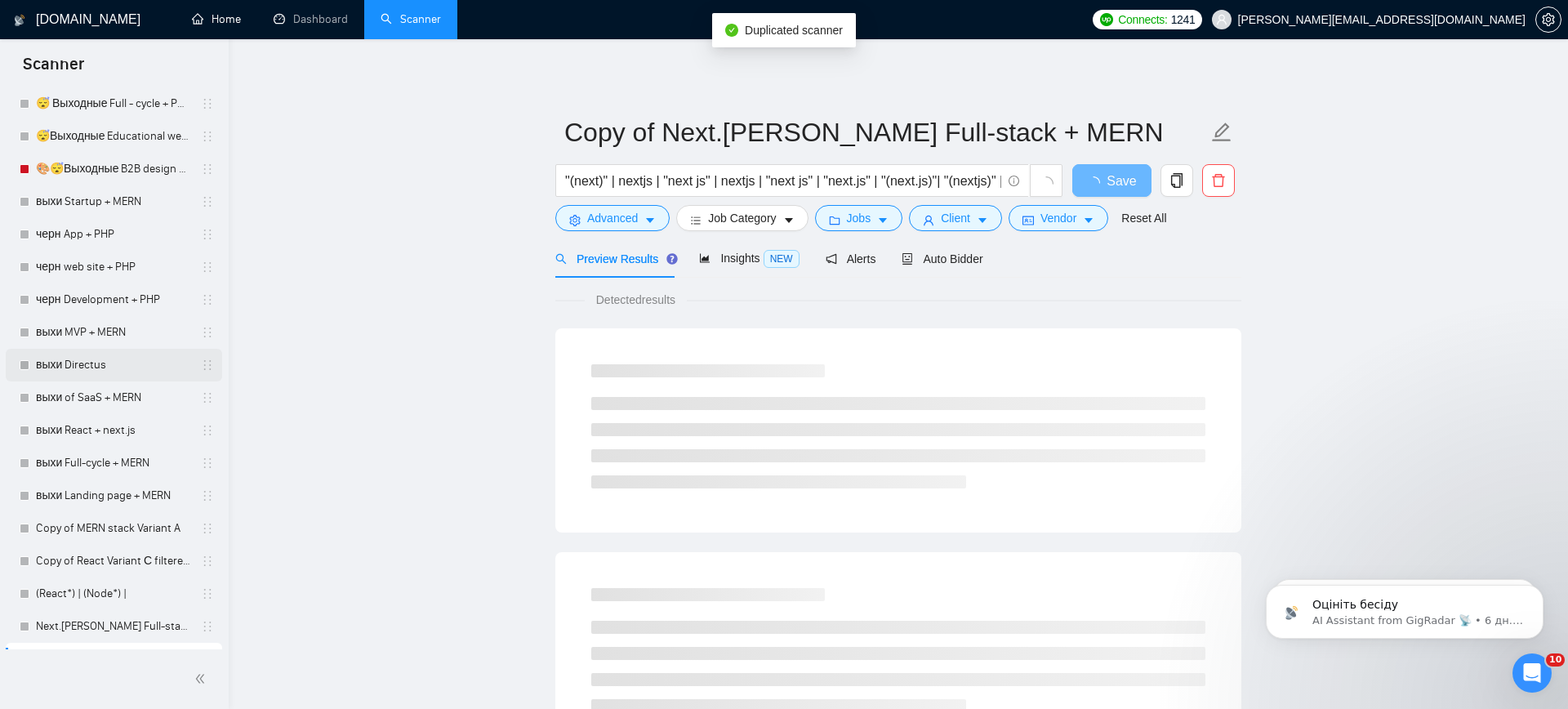
scroll to position [4517, 0]
